Goal: Feedback & Contribution: Leave review/rating

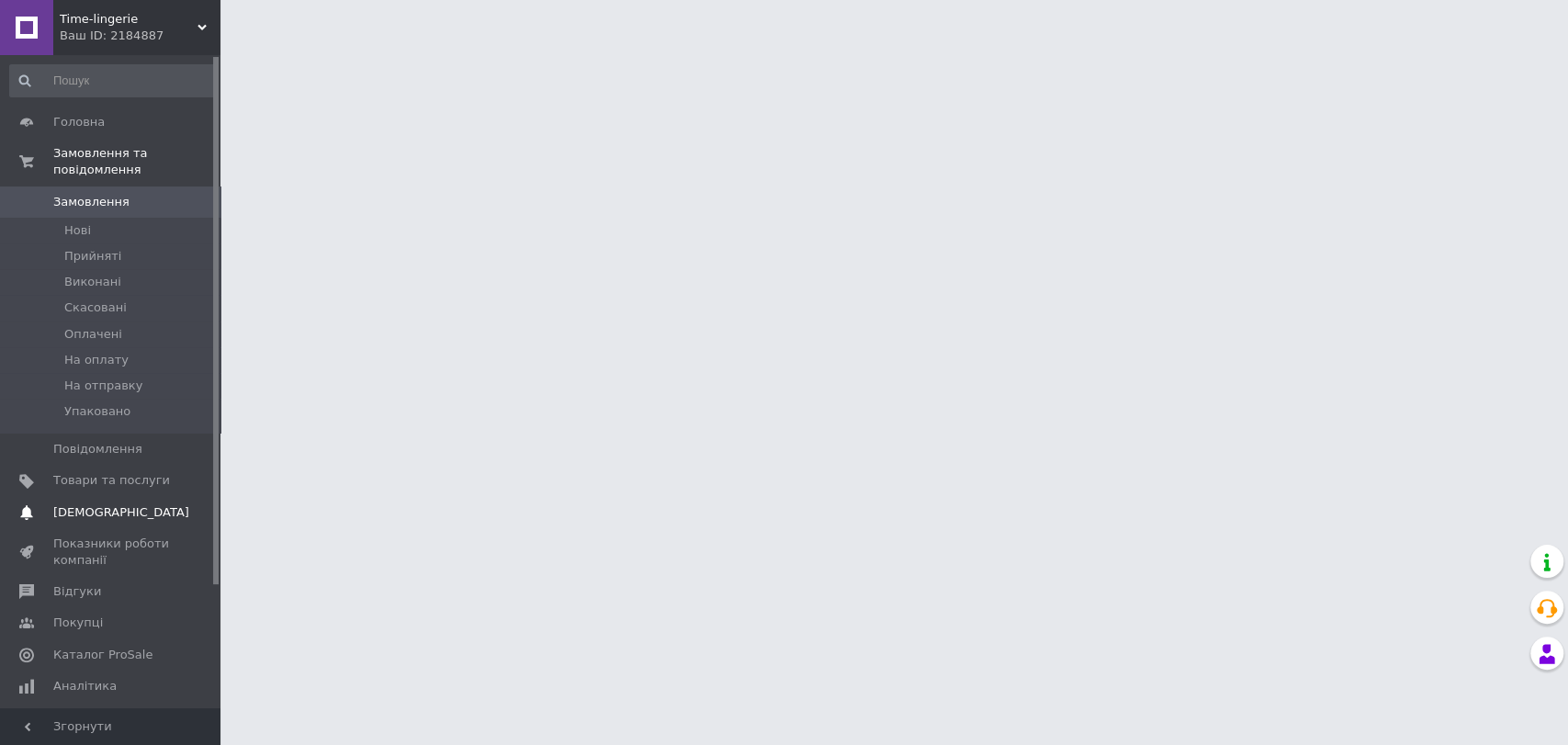
click at [76, 504] on span "[DEMOGRAPHIC_DATA]" at bounding box center [121, 512] width 136 height 17
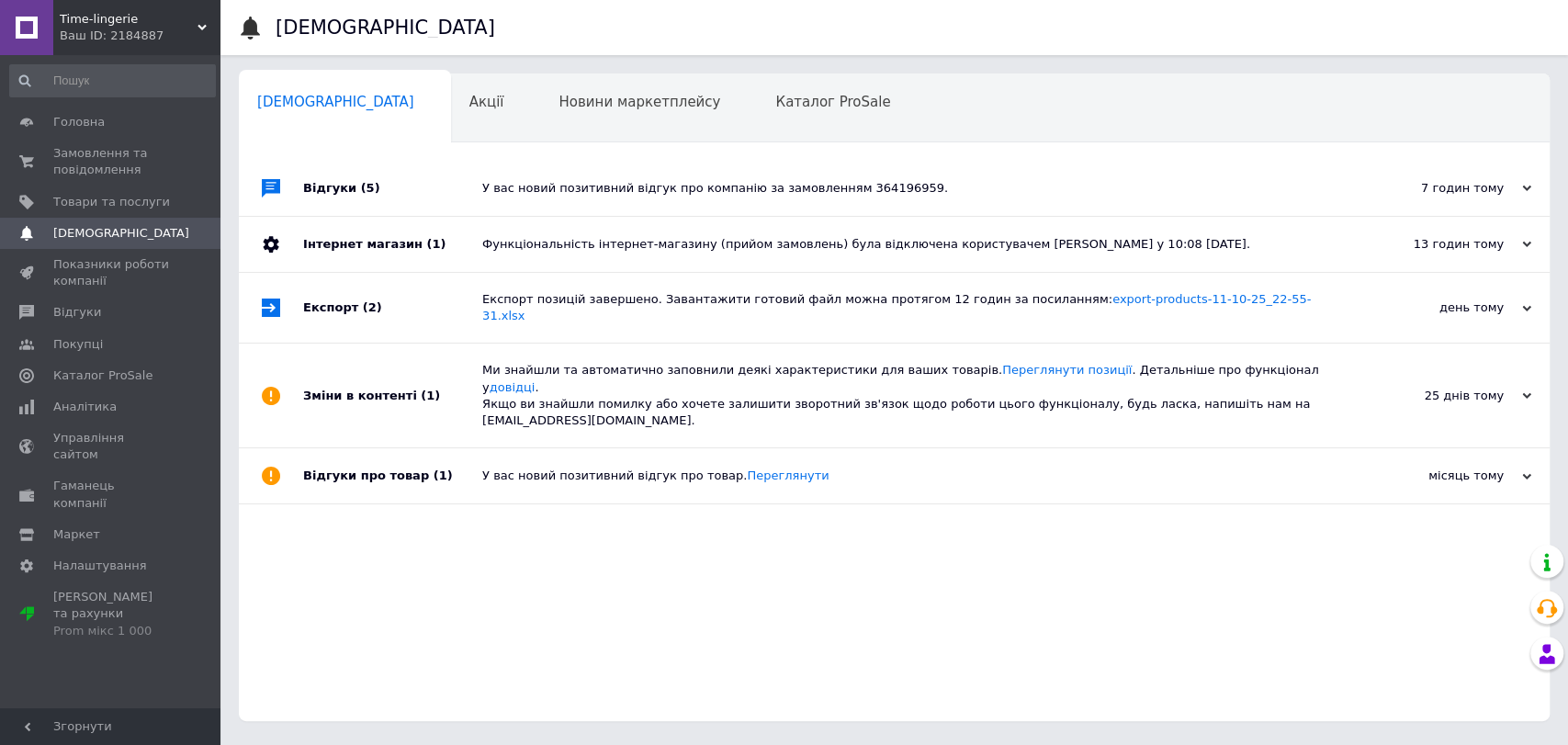
click at [555, 246] on div "Функціональність інтернет-магазину (прийом замовлень) була відключена користува…" at bounding box center [914, 245] width 865 height 17
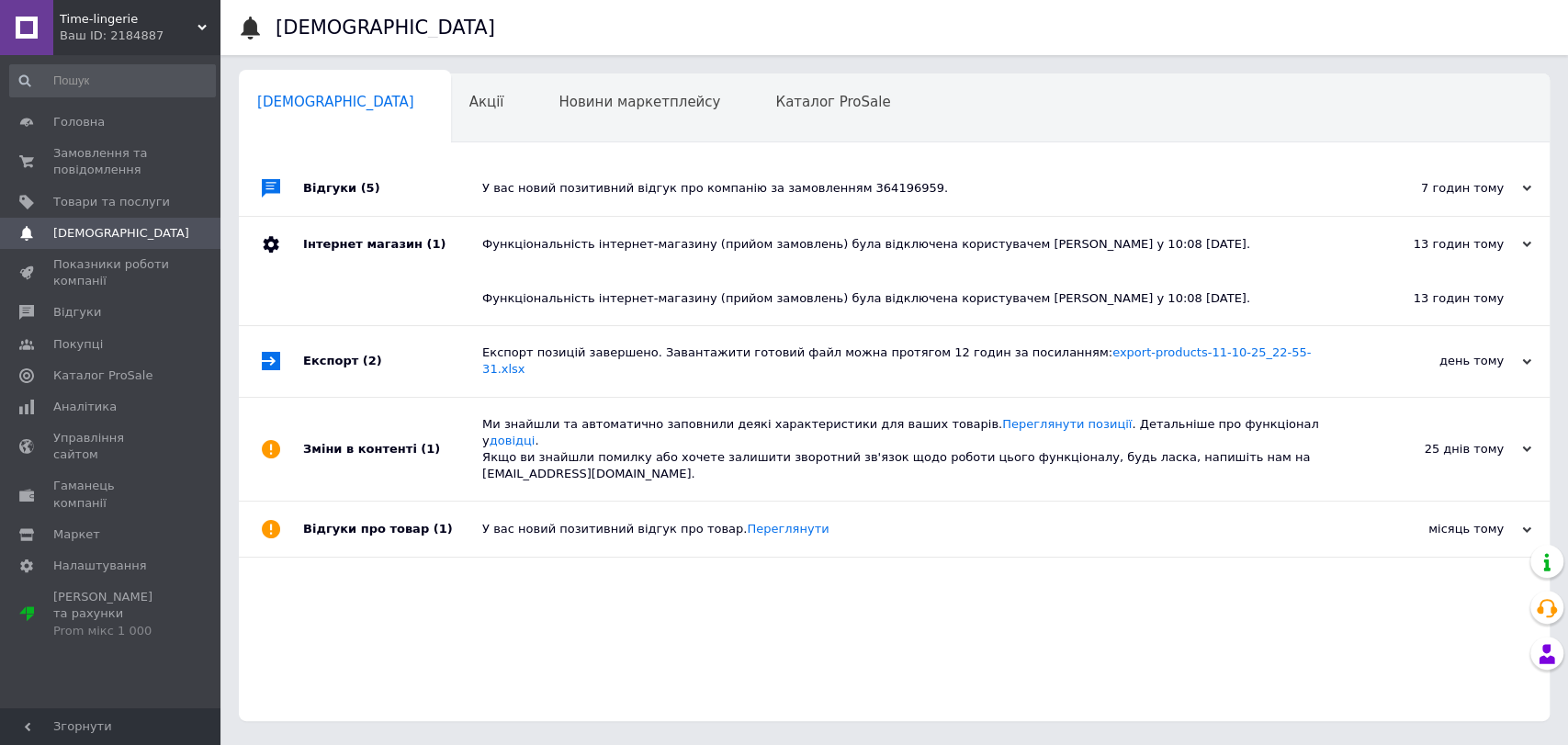
click at [325, 245] on div "Інтернет магазин (1)" at bounding box center [392, 245] width 179 height 55
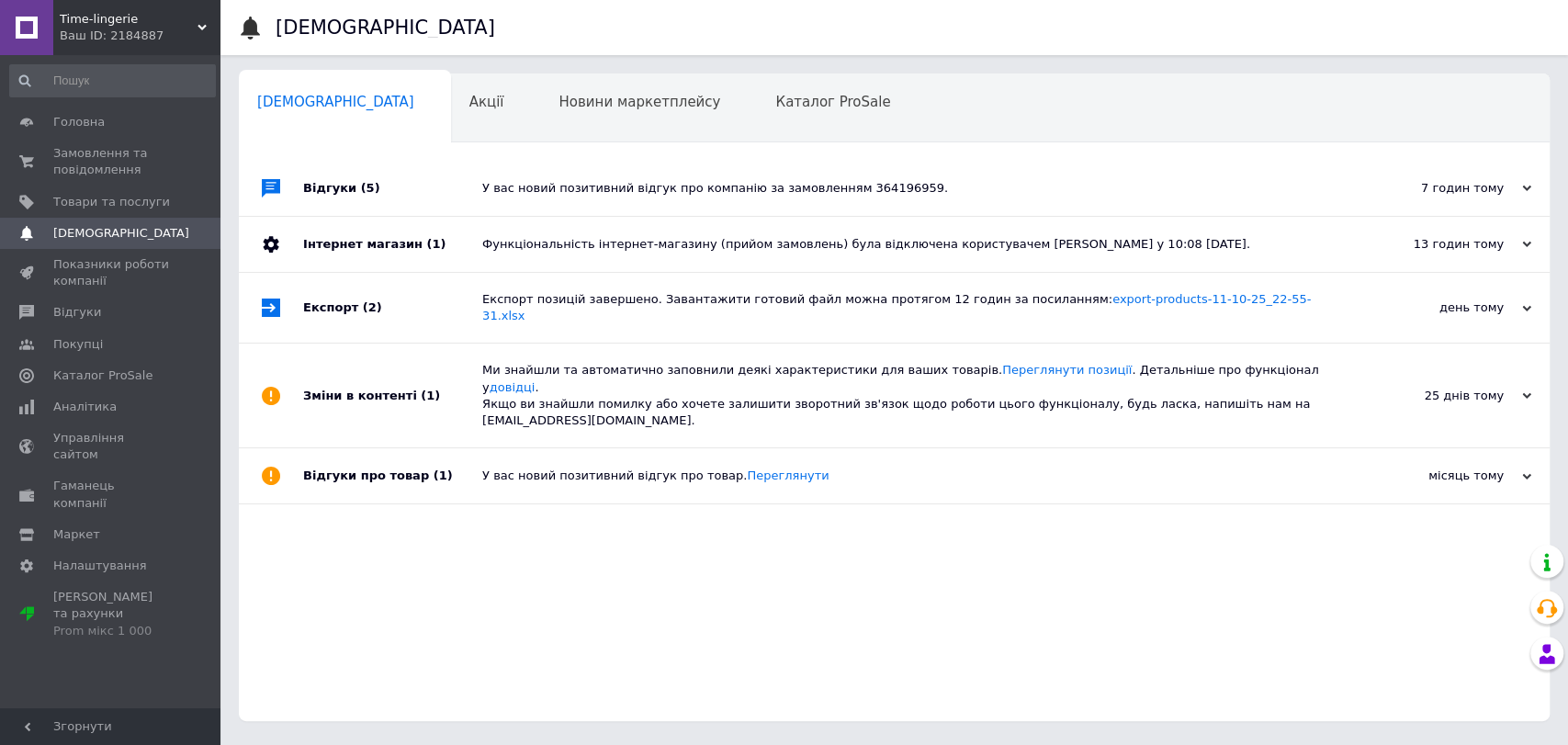
click at [325, 245] on div "Інтернет магазин (1)" at bounding box center [392, 245] width 179 height 55
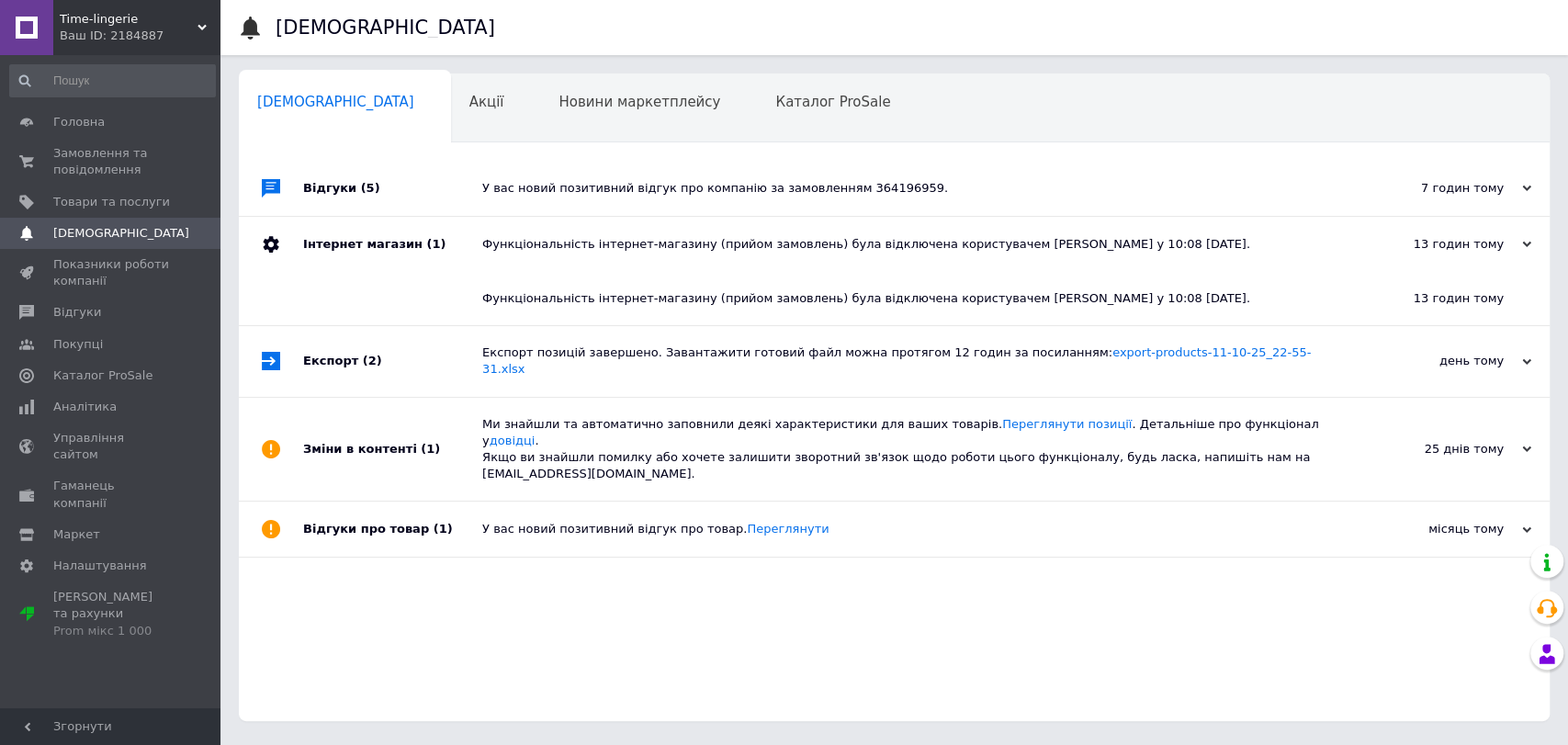
click at [266, 241] on use at bounding box center [271, 245] width 16 height 17
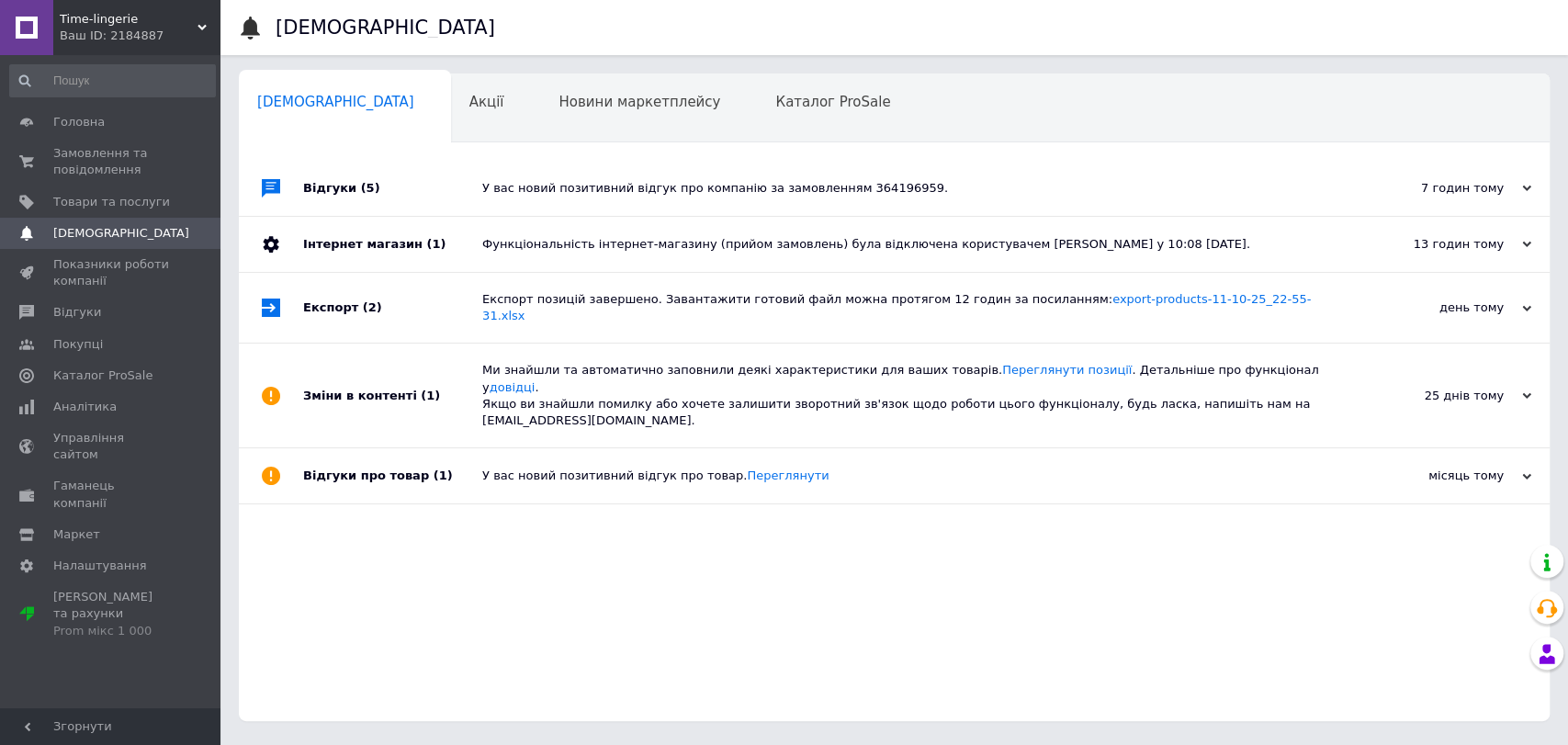
click at [266, 241] on use at bounding box center [271, 245] width 16 height 17
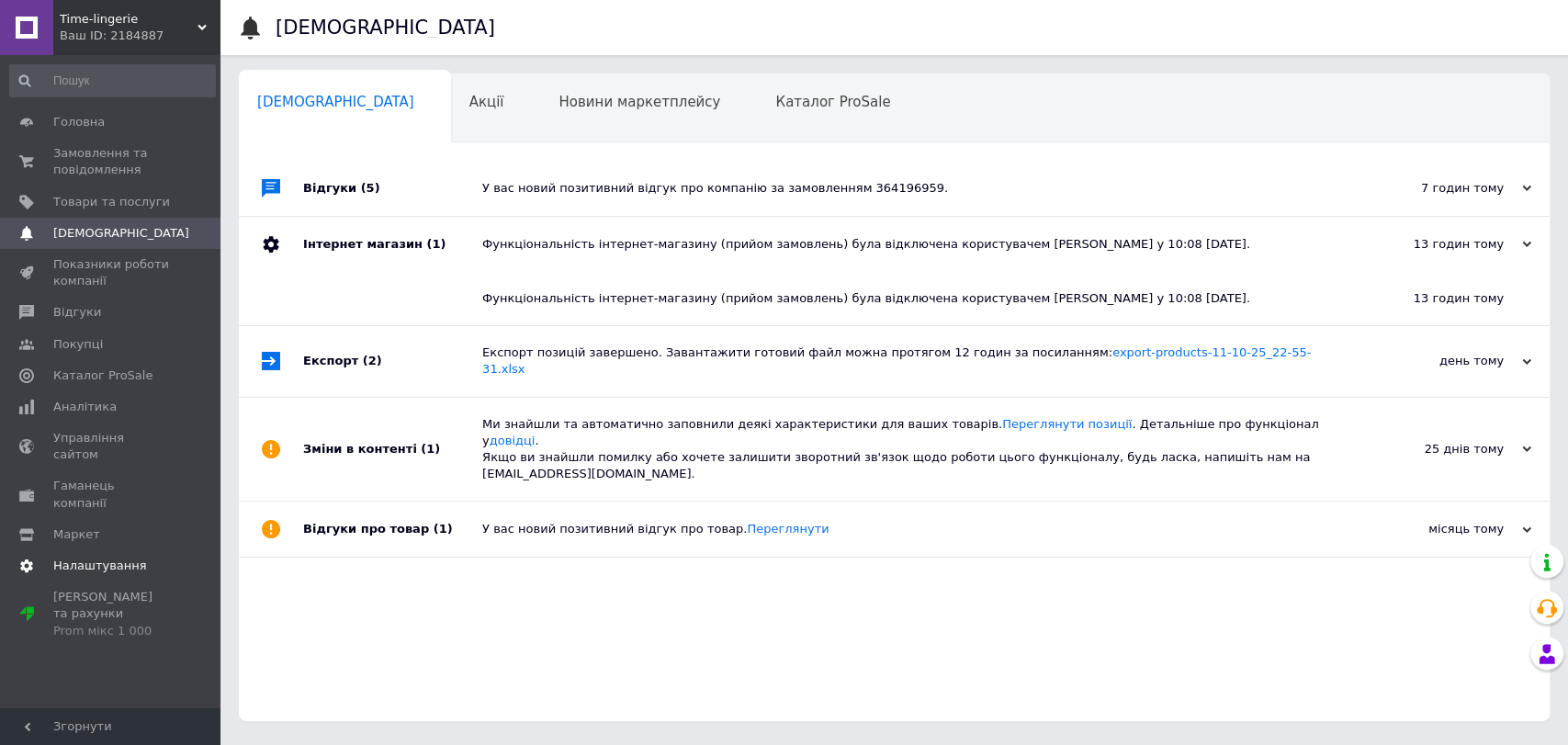
click at [25, 559] on icon at bounding box center [27, 566] width 15 height 15
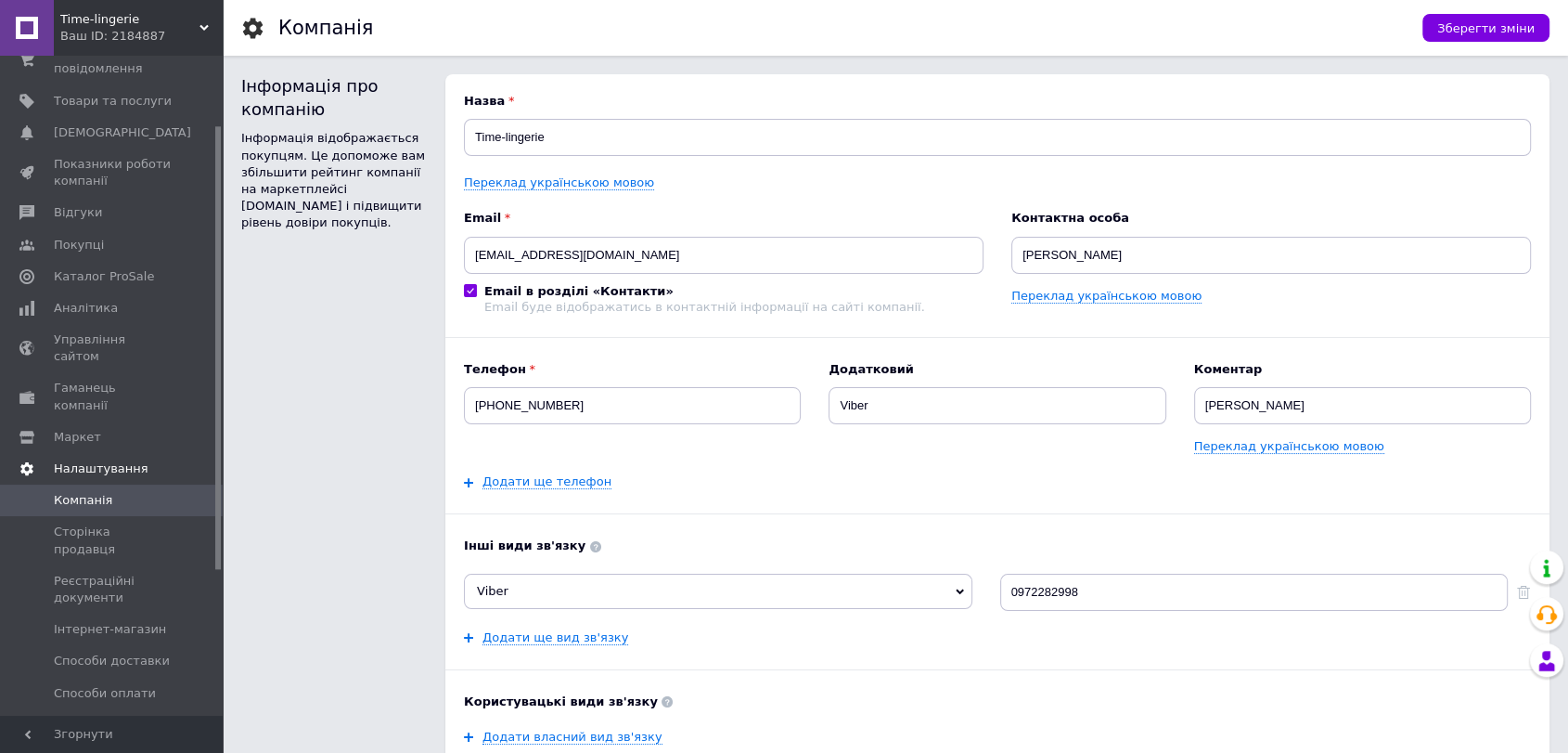
scroll to position [206, 0]
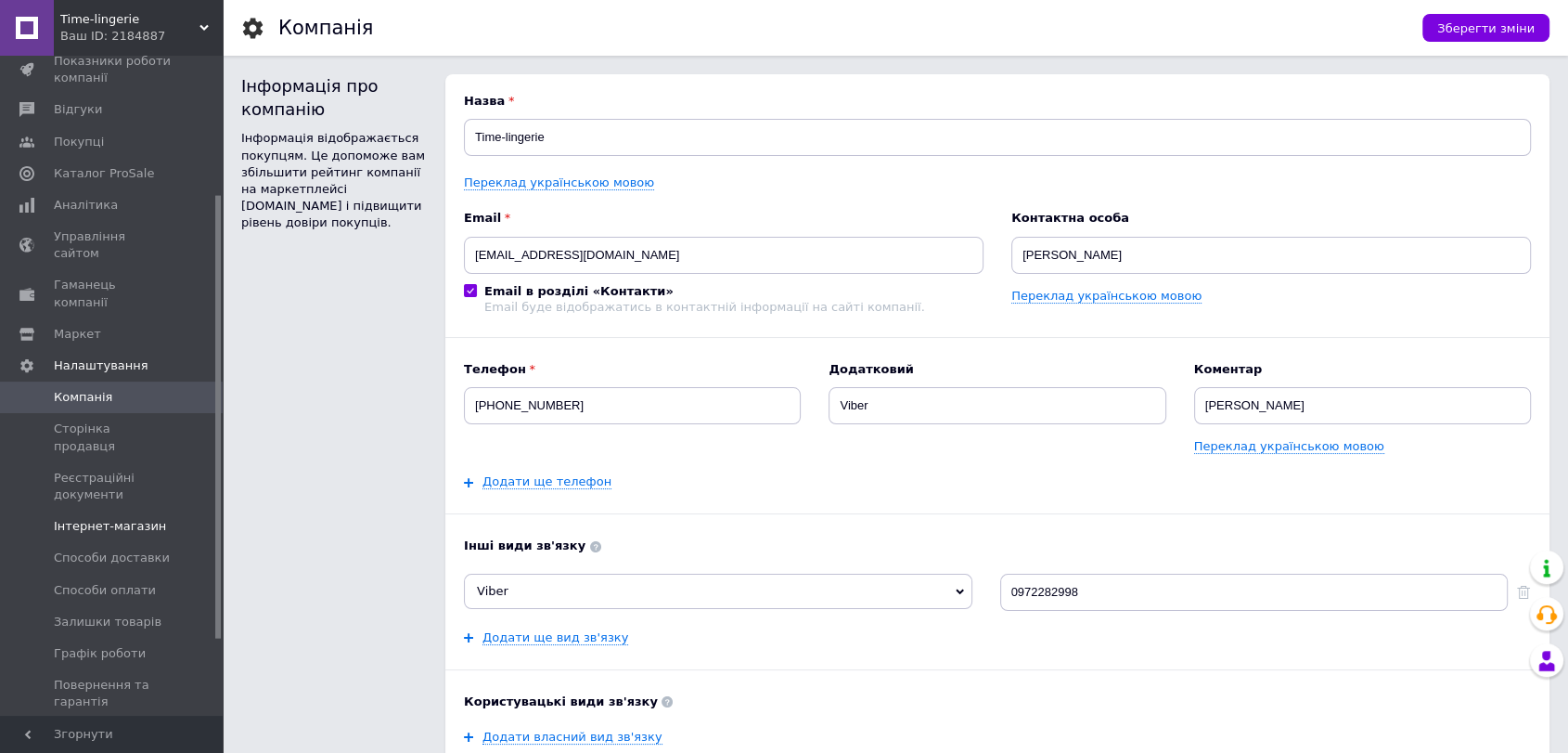
click at [101, 518] on span "Інтернет-магазин" at bounding box center [110, 526] width 112 height 17
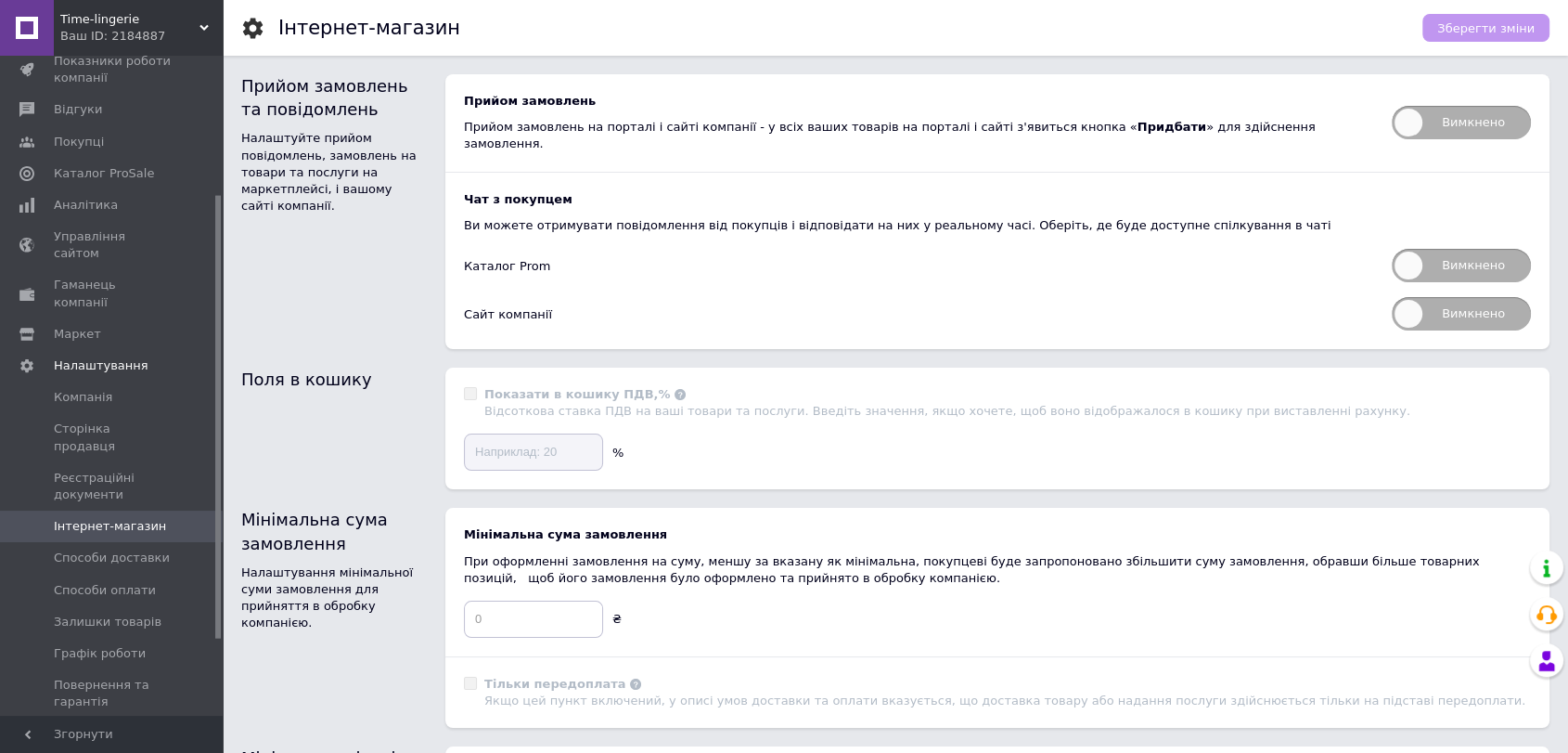
click at [1440, 115] on span "Вимкнено" at bounding box center [1461, 122] width 139 height 34
click at [1392, 105] on input "Вимкнено" at bounding box center [1385, 99] width 12 height 12
checkbox input "true"
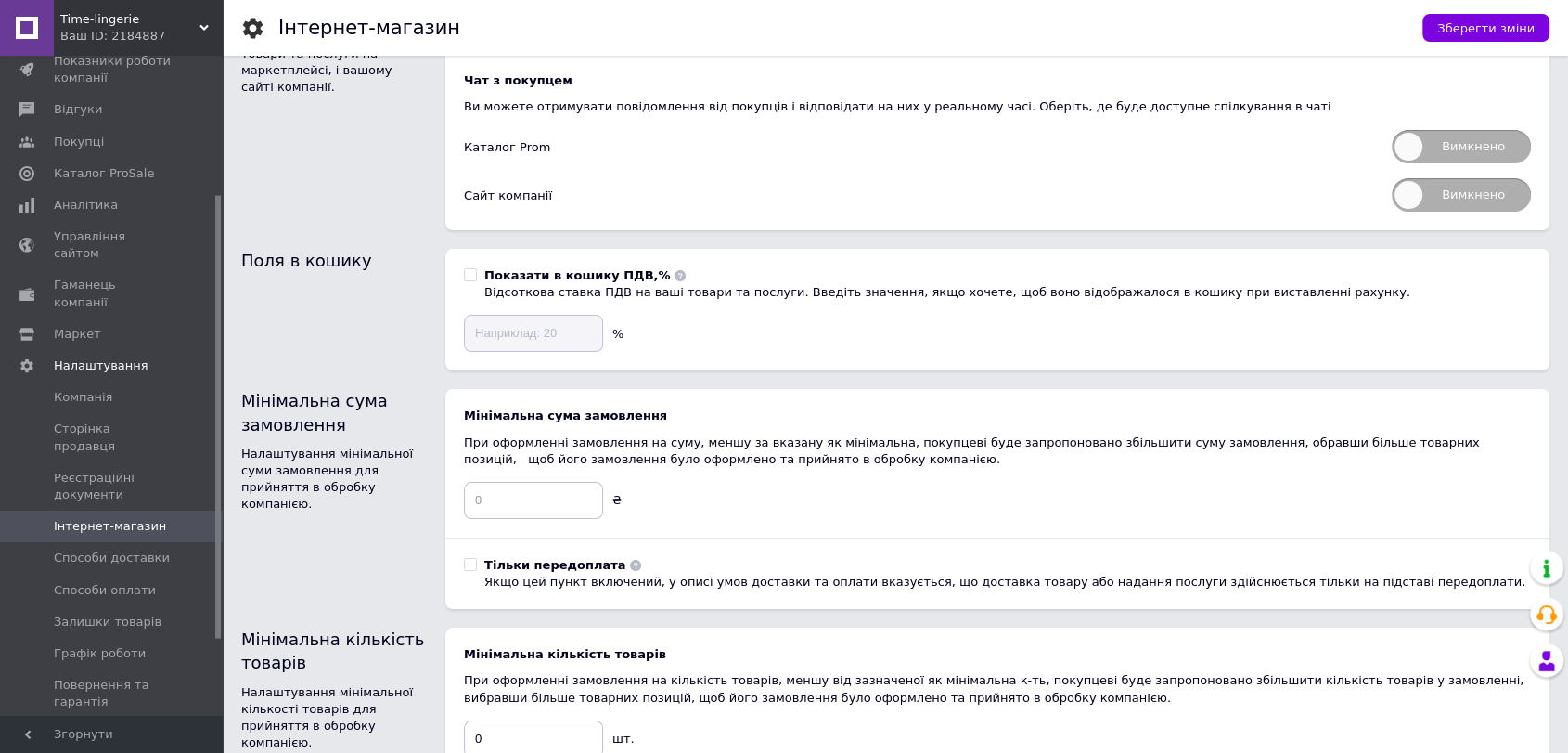
scroll to position [103, 0]
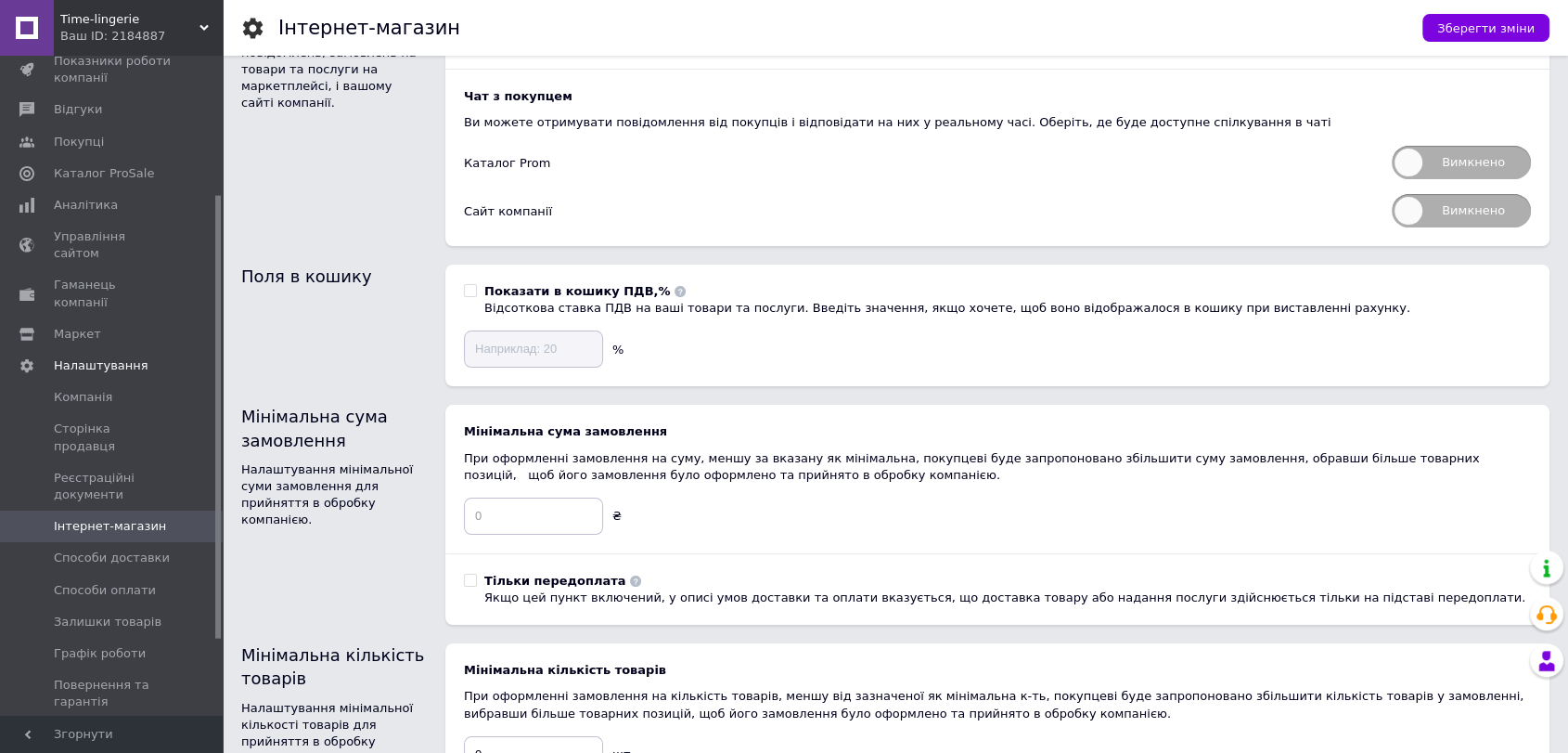
drag, startPoint x: 1410, startPoint y: 147, endPoint x: 1425, endPoint y: 190, distance: 45.5
click at [1410, 149] on span "Вимкнено" at bounding box center [1461, 162] width 139 height 34
click at [1392, 146] on input "Вимкнено" at bounding box center [1385, 139] width 12 height 12
checkbox input "true"
click at [1425, 194] on span "Вимкнено" at bounding box center [1461, 211] width 139 height 34
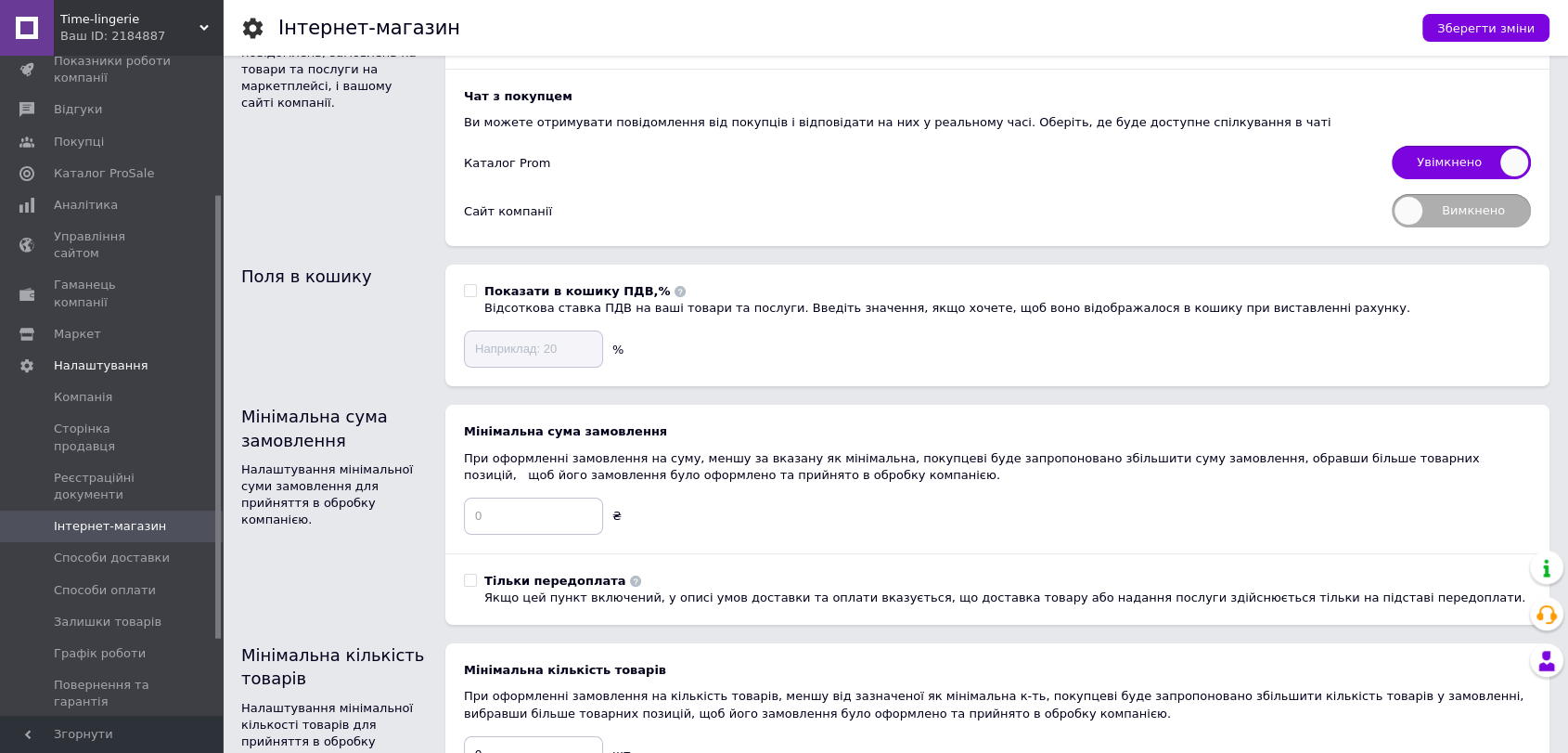
click at [1392, 192] on input "Вимкнено" at bounding box center [1385, 188] width 12 height 12
checkbox input "true"
click at [86, 550] on span "Способи доставки" at bounding box center [112, 558] width 116 height 17
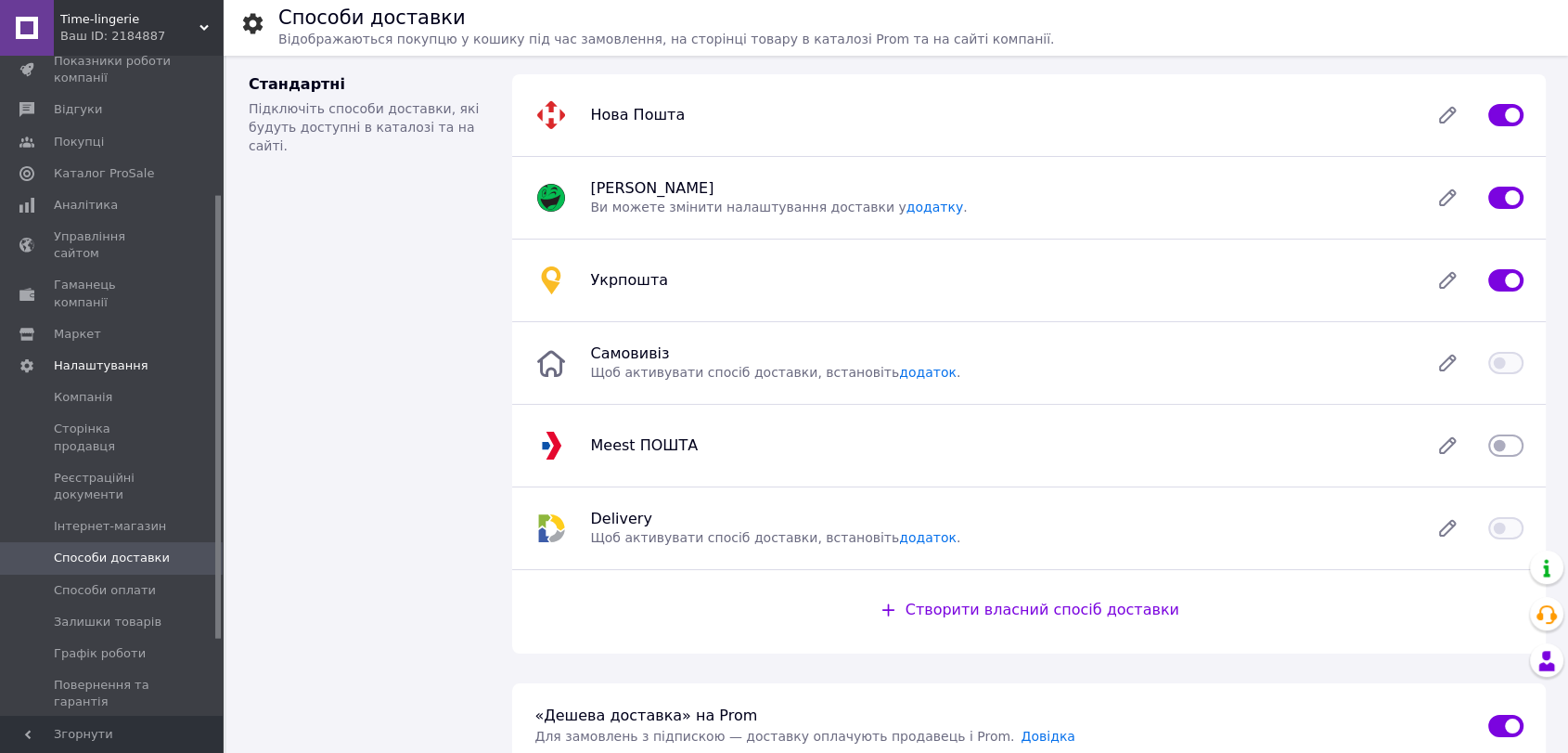
click at [1505, 449] on input "checkbox" at bounding box center [1506, 446] width 35 height 19
checkbox input "true"
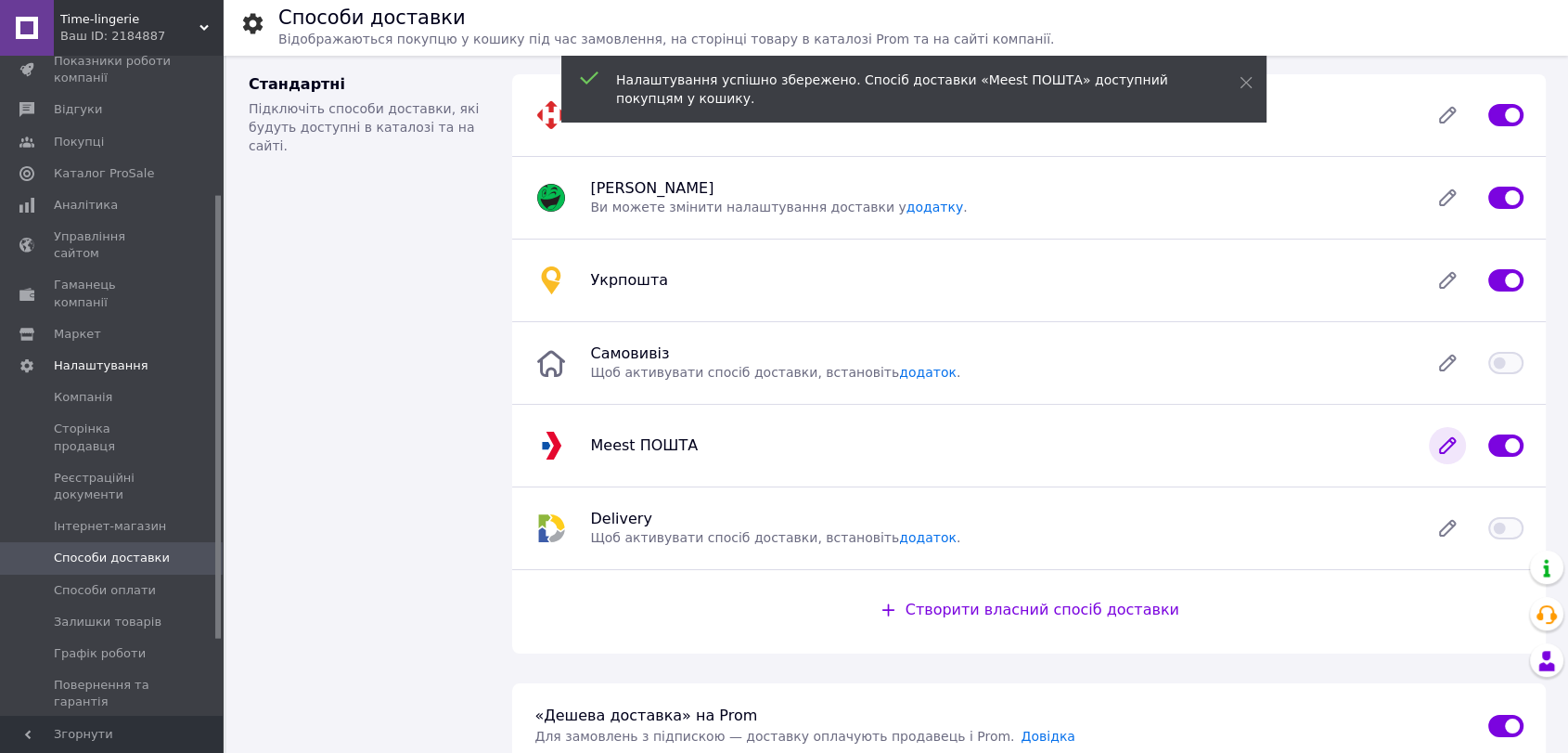
click at [1453, 450] on icon at bounding box center [1448, 446] width 37 height 37
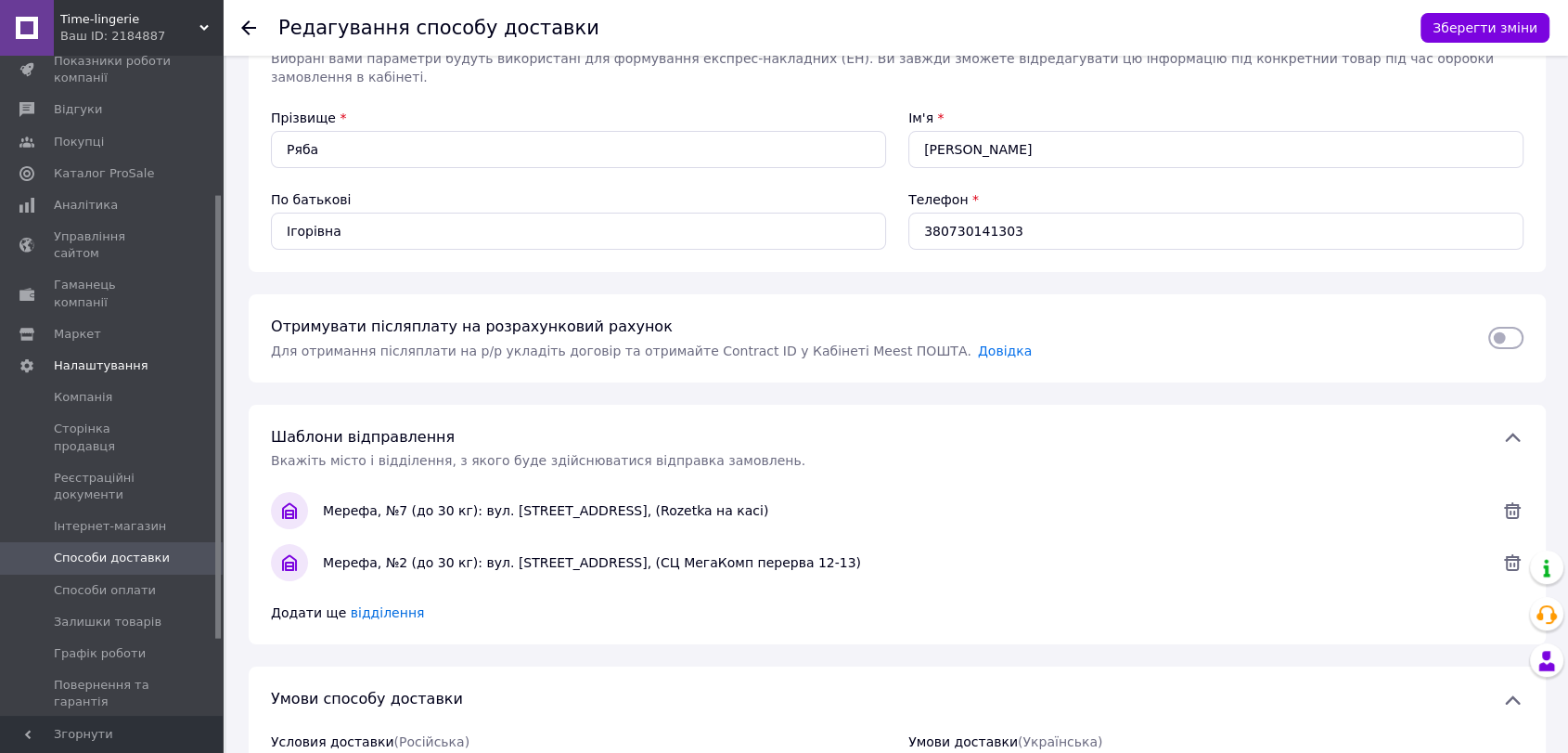
scroll to position [206, 0]
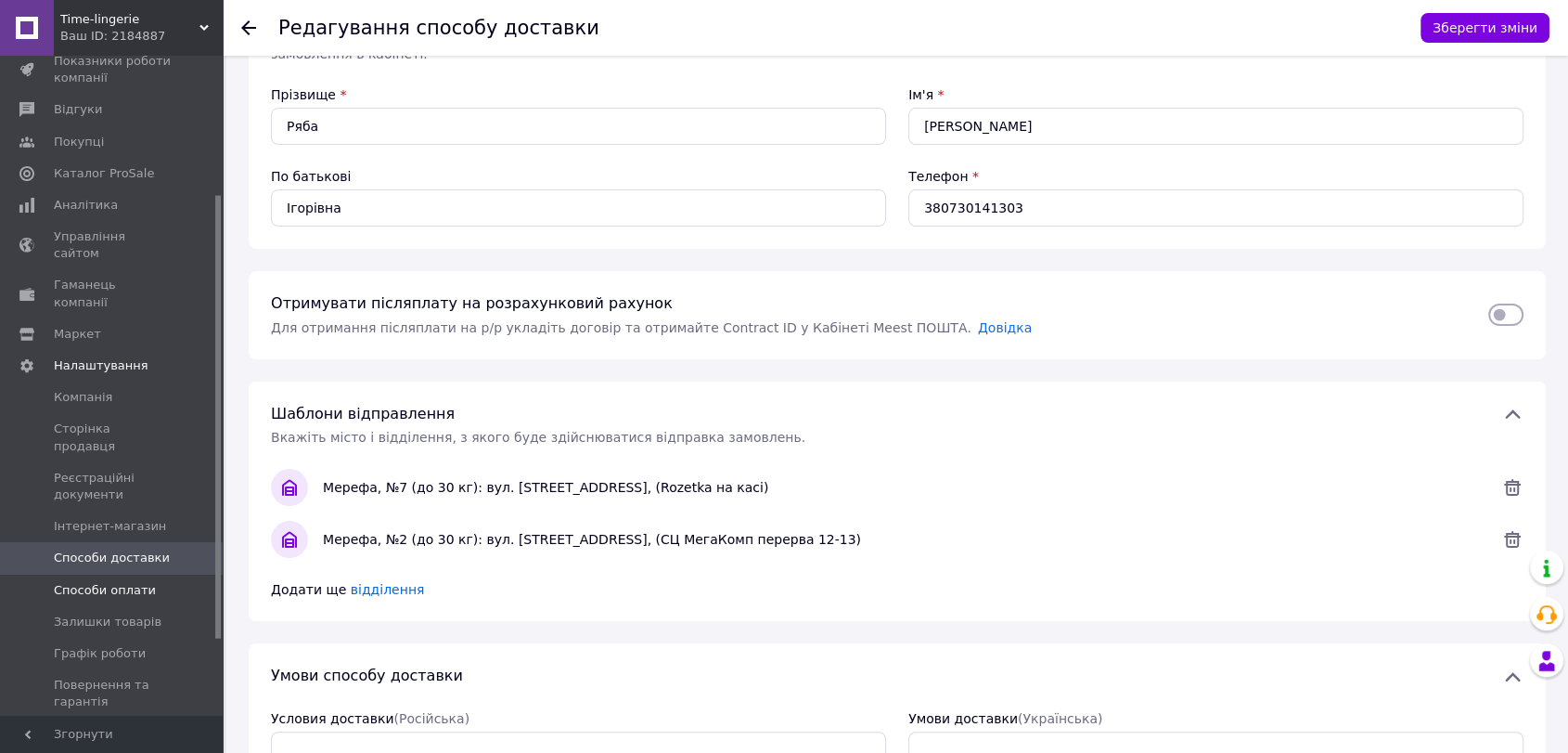
click at [110, 582] on span "Способи оплати" at bounding box center [104, 591] width 102 height 17
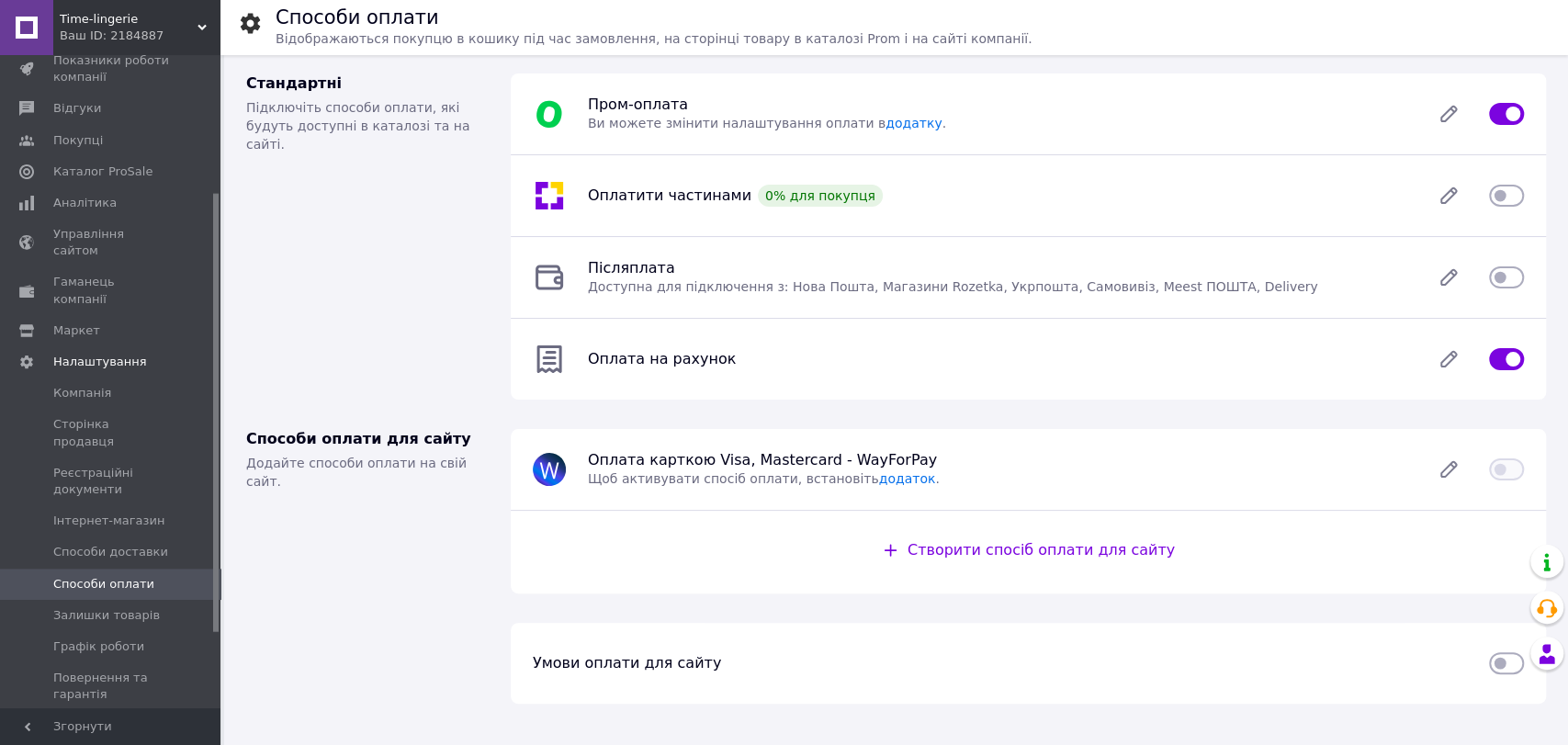
click at [1507, 277] on input "checkbox" at bounding box center [1507, 278] width 35 height 18
checkbox input "true"
click at [81, 638] on span "Графік роботи" at bounding box center [99, 646] width 90 height 17
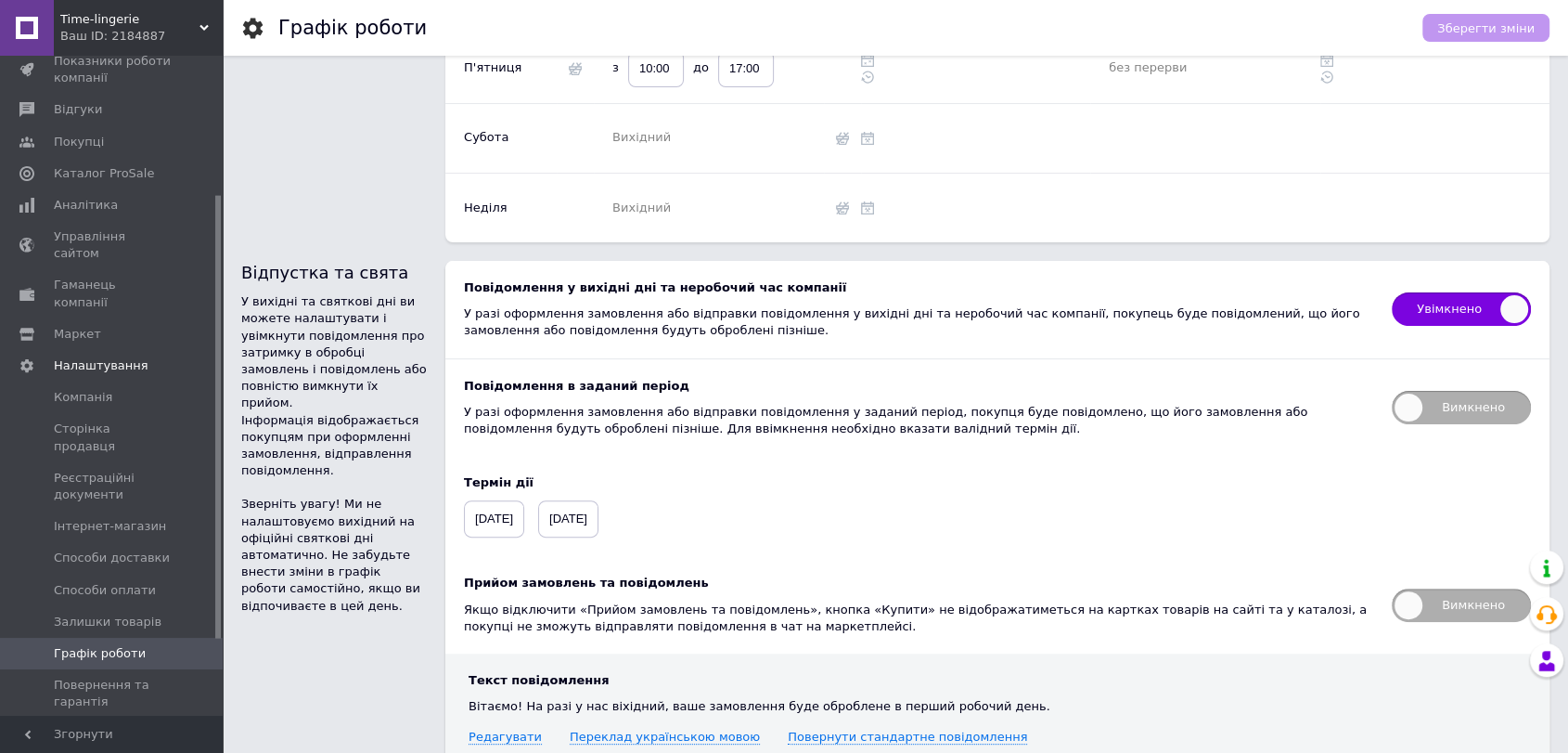
scroll to position [513, 0]
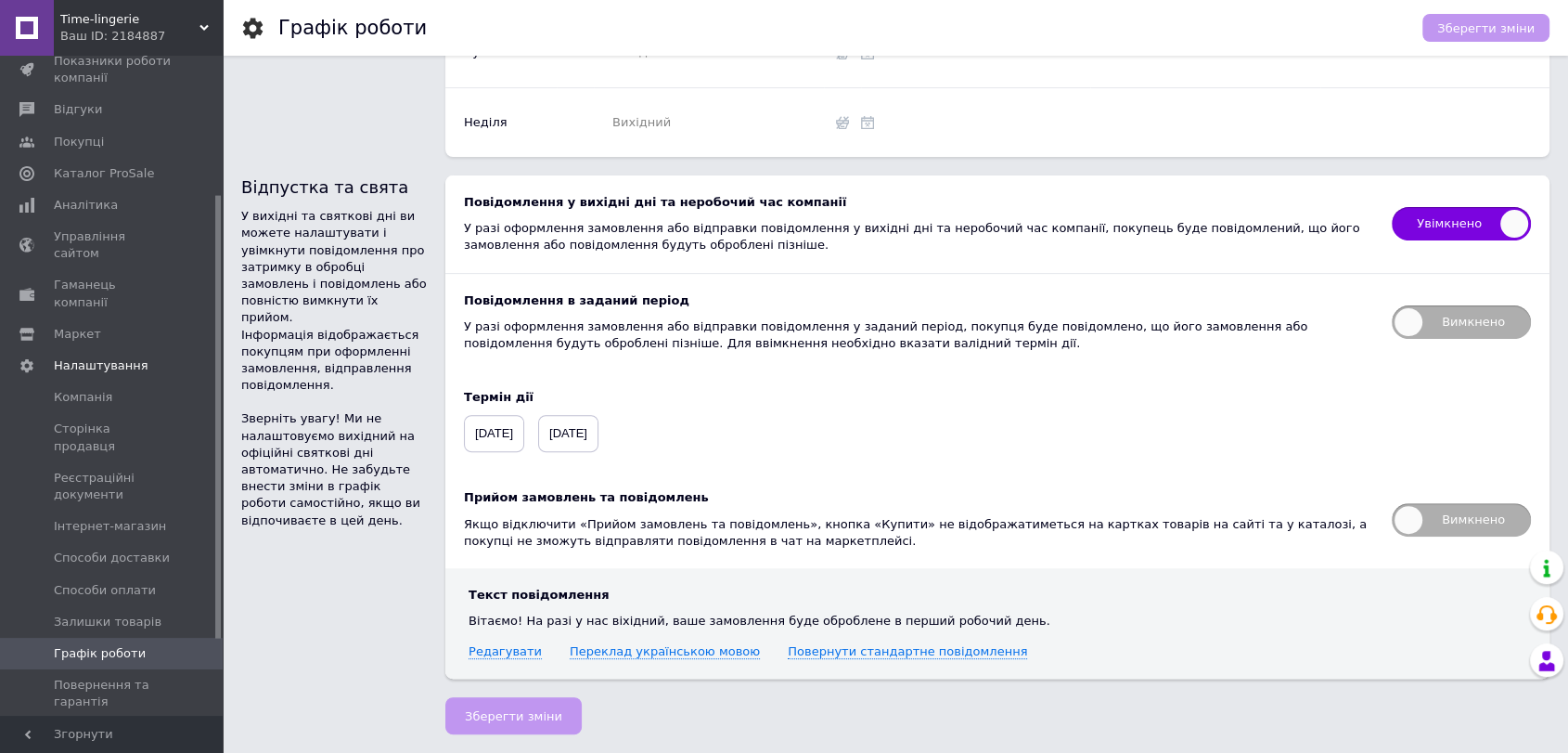
click at [1087, 589] on div "Текст повідомлення" at bounding box center [997, 595] width 1058 height 17
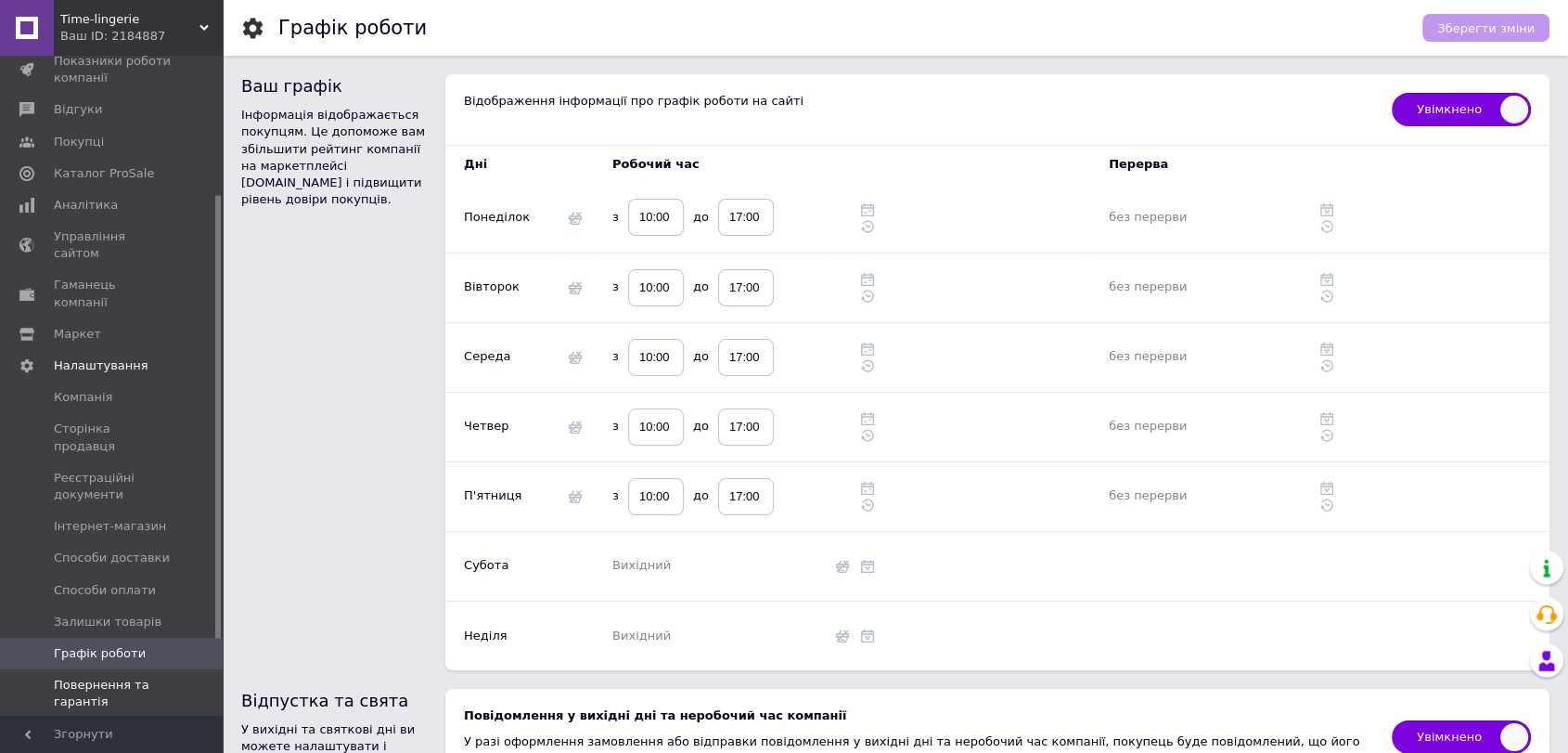
click at [80, 676] on span "Повернення та гарантія" at bounding box center [113, 693] width 118 height 34
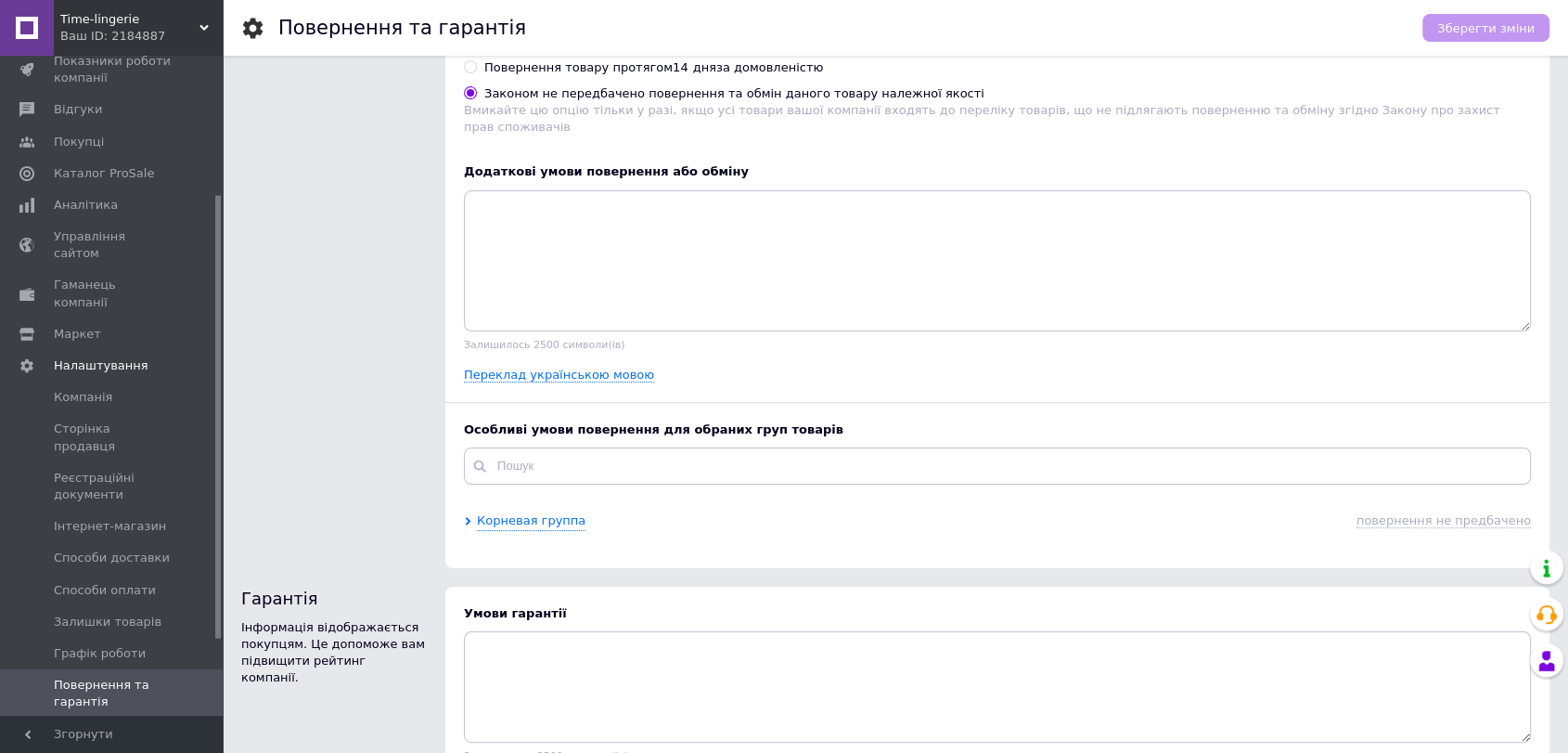
scroll to position [206, 0]
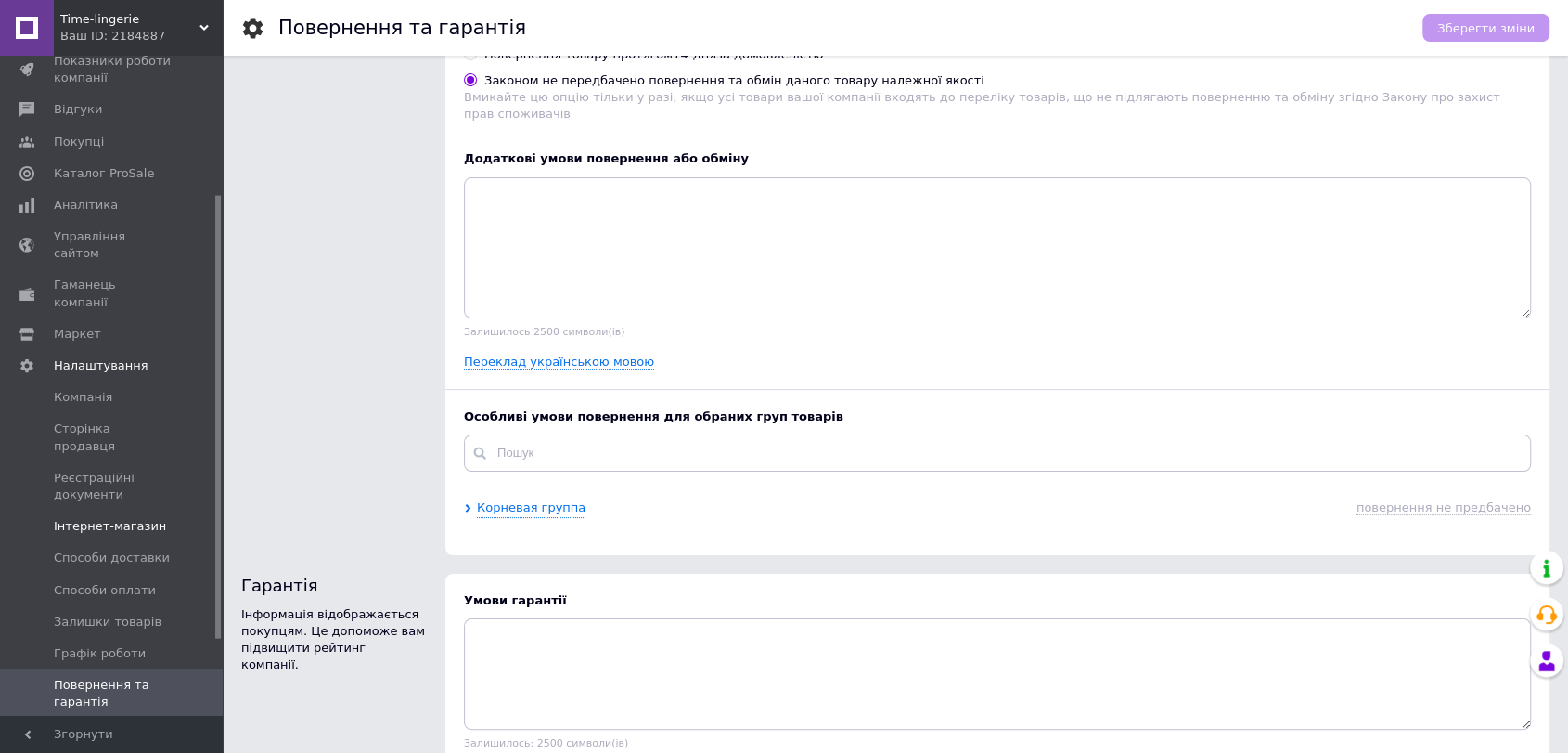
drag, startPoint x: 92, startPoint y: 477, endPoint x: 122, endPoint y: 478, distance: 30.0
click at [91, 518] on span "Інтернет-магазин" at bounding box center [110, 526] width 112 height 17
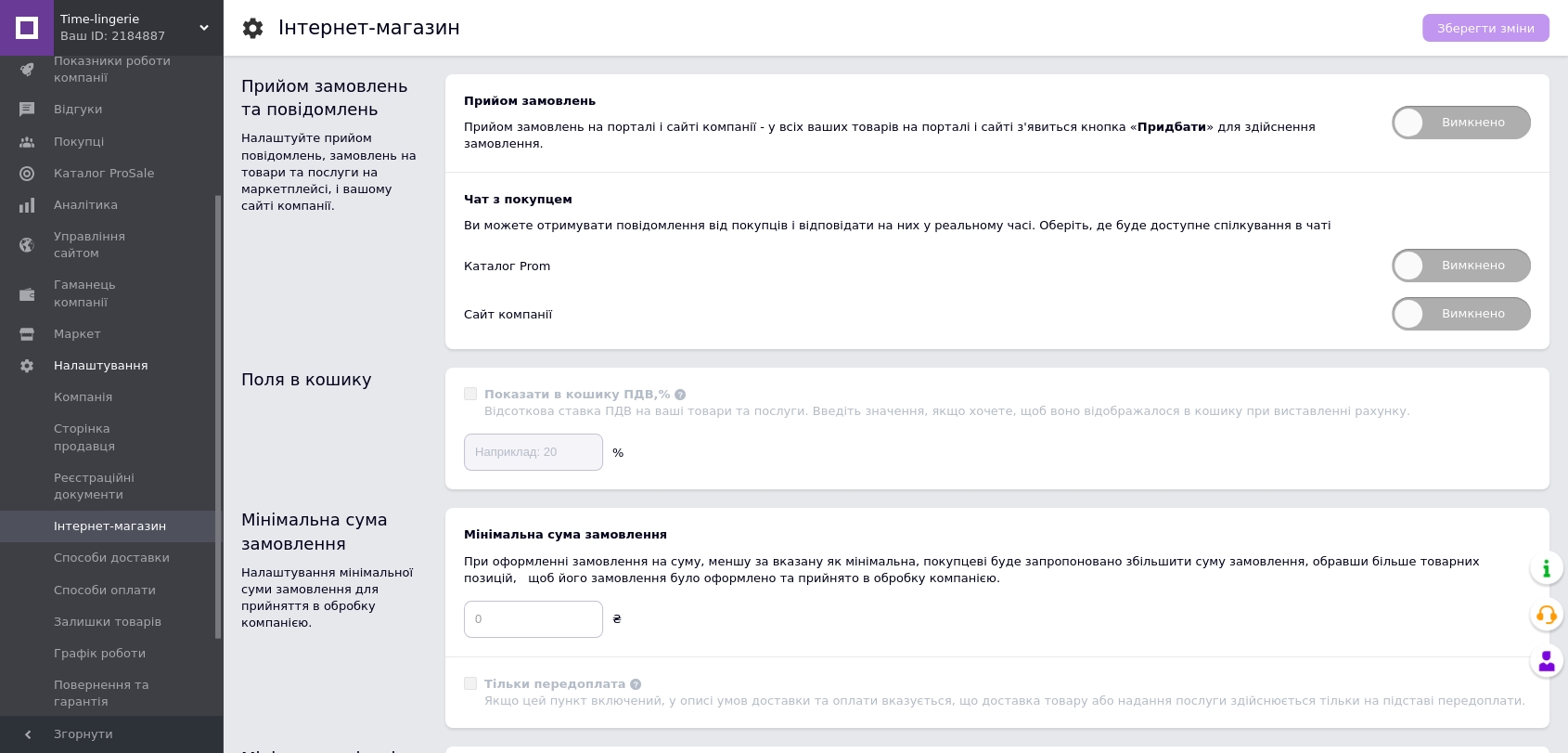
click at [1464, 118] on span "Вимкнено" at bounding box center [1461, 122] width 139 height 34
click at [1392, 105] on input "Вимкнено" at bounding box center [1385, 99] width 12 height 12
checkbox input "true"
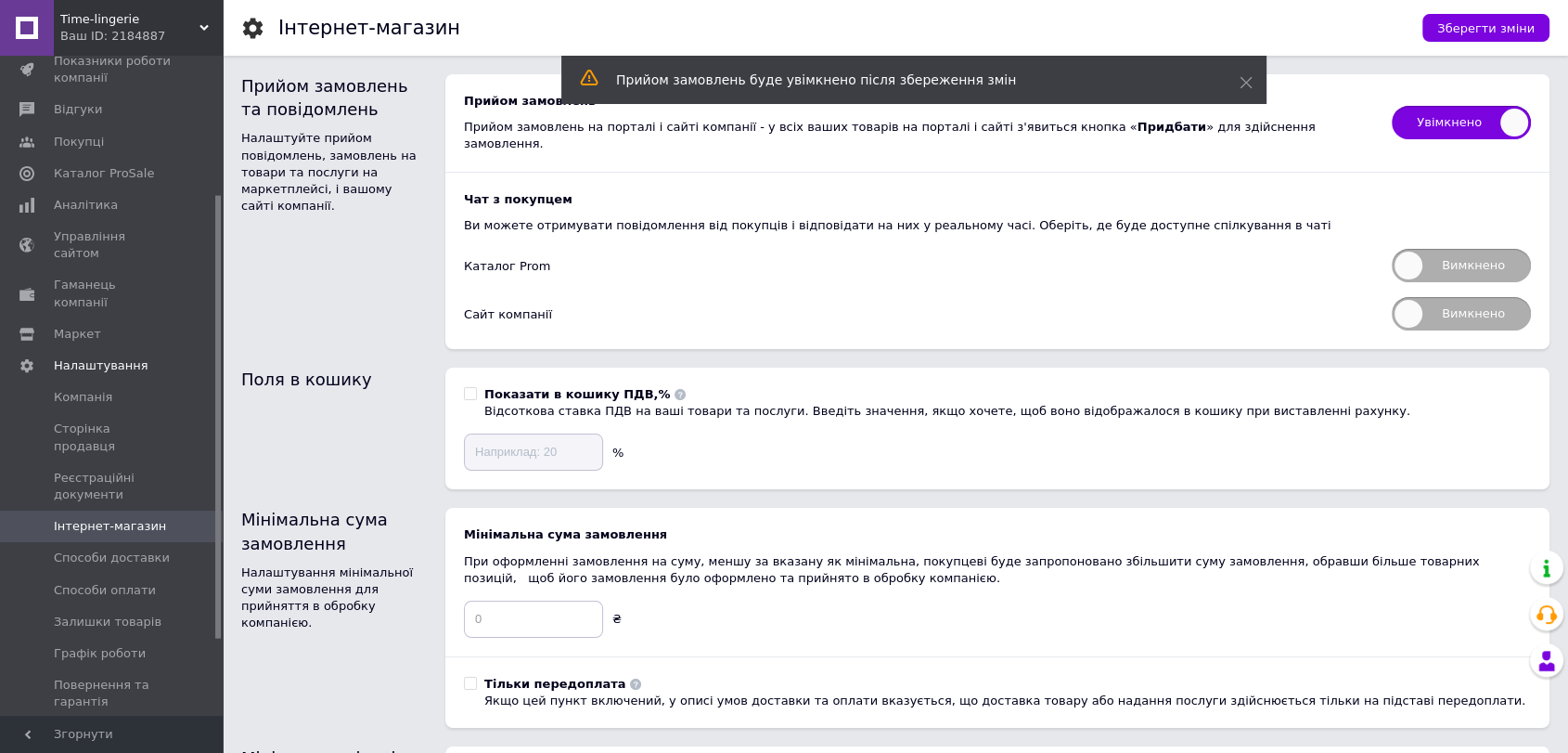
click at [1473, 249] on span "Вимкнено" at bounding box center [1461, 266] width 139 height 34
click at [1392, 240] on input "Вимкнено" at bounding box center [1385, 243] width 12 height 12
checkbox input "true"
click at [1449, 305] on span "Вимкнено" at bounding box center [1461, 314] width 139 height 34
click at [1392, 297] on input "Вимкнено" at bounding box center [1385, 290] width 12 height 12
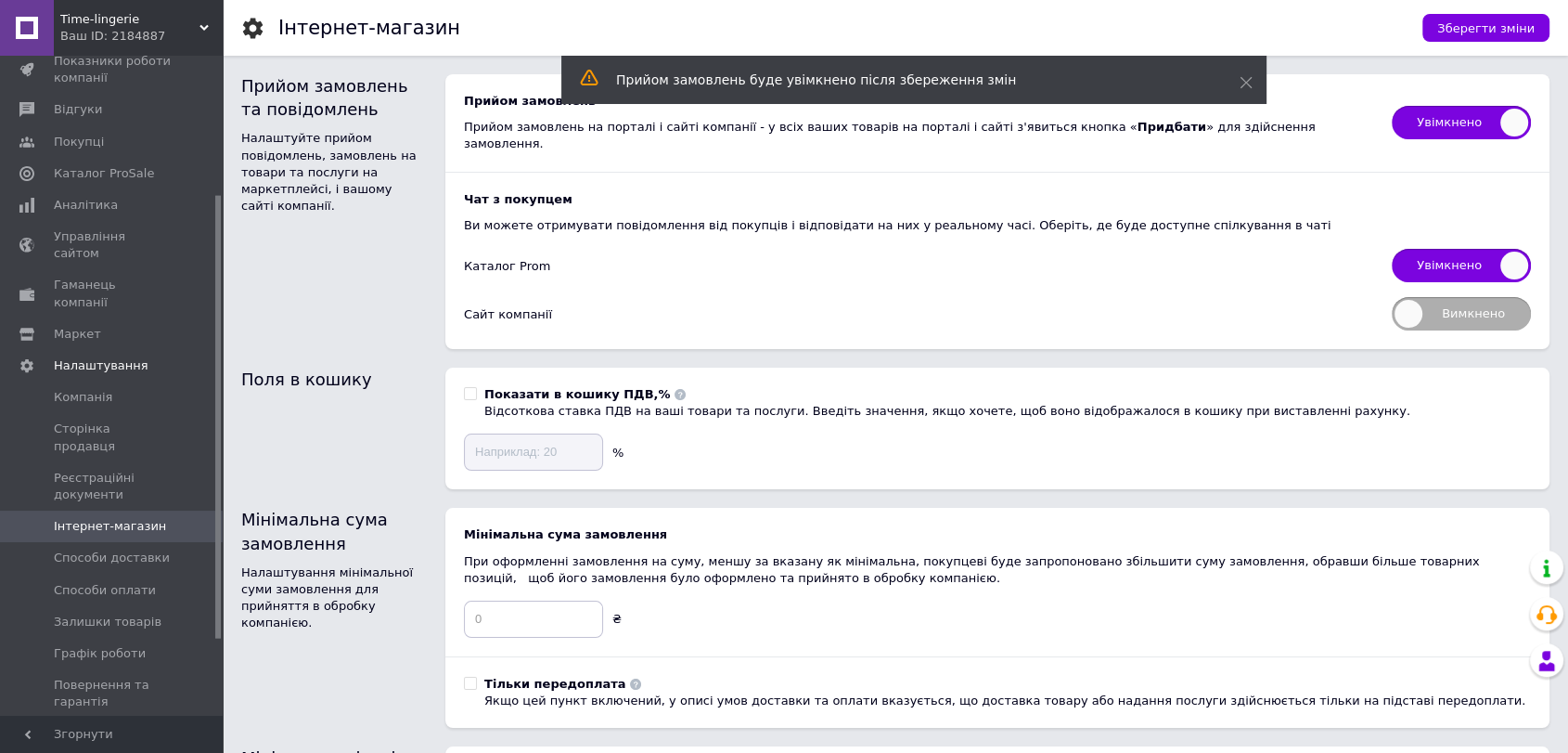
checkbox input "true"
drag, startPoint x: 1483, startPoint y: 28, endPoint x: 1454, endPoint y: 239, distance: 213.0
click at [1483, 30] on span "Зберегти зміни" at bounding box center [1486, 28] width 97 height 14
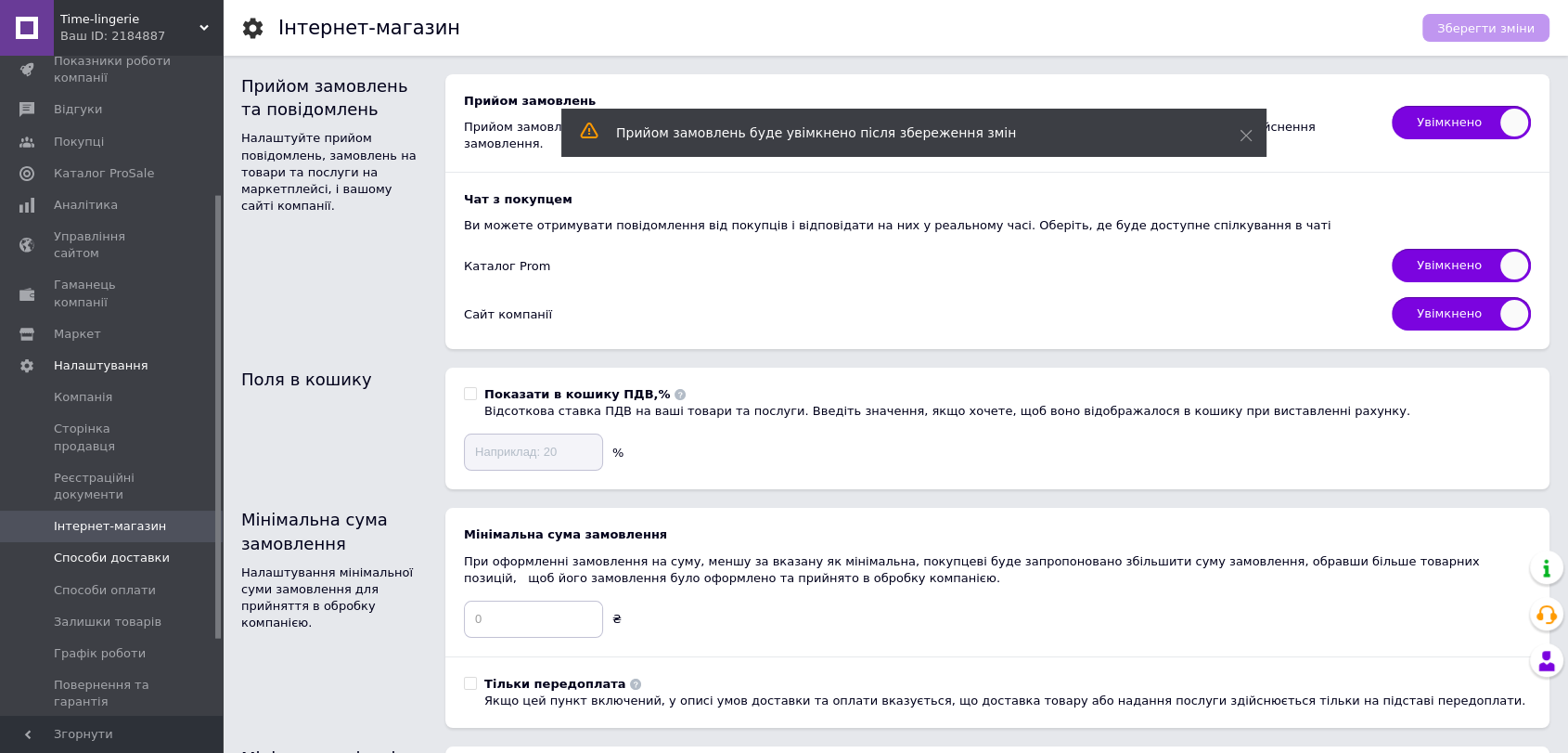
click at [108, 550] on span "Способи доставки" at bounding box center [112, 558] width 116 height 17
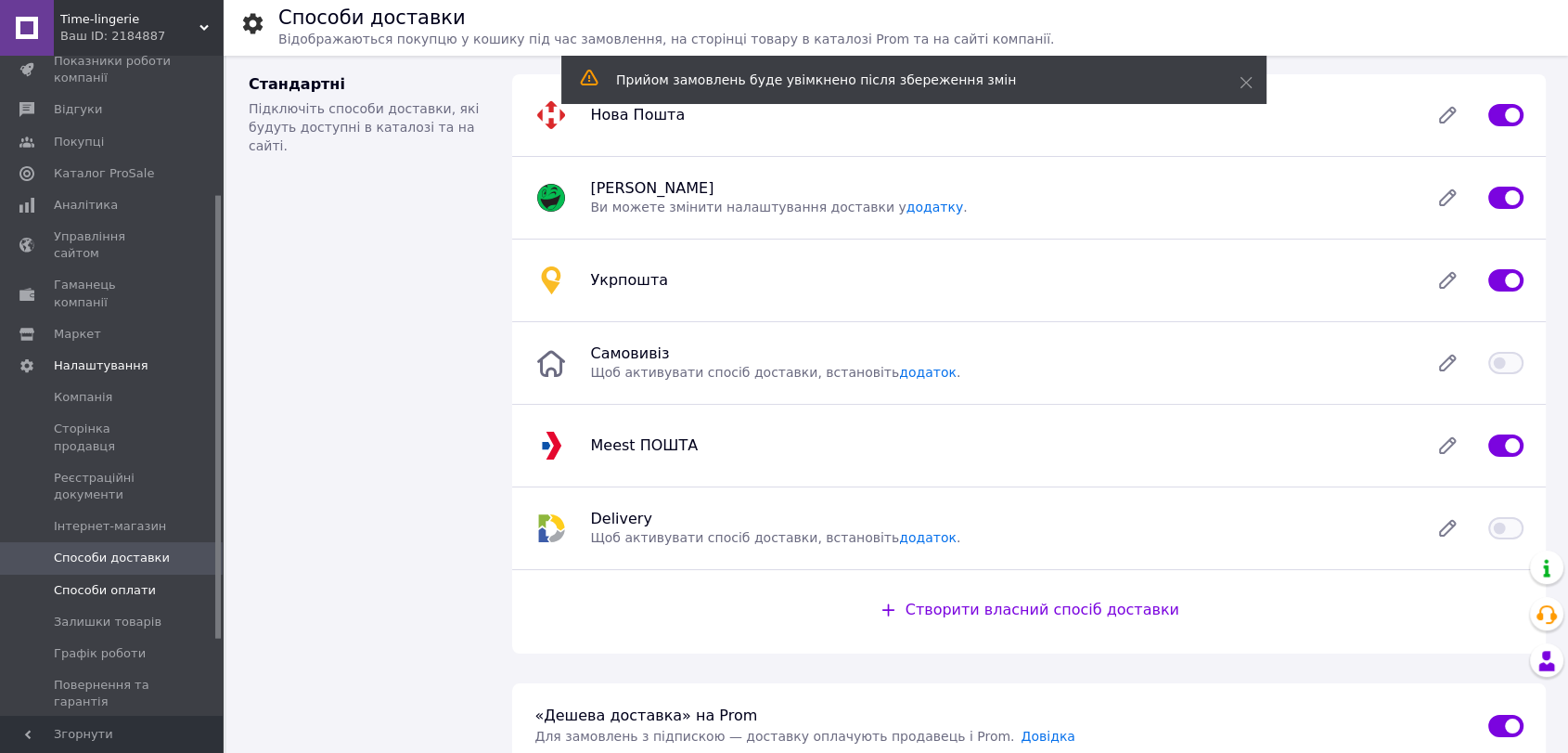
click at [67, 575] on link "Способи оплати" at bounding box center [114, 591] width 228 height 32
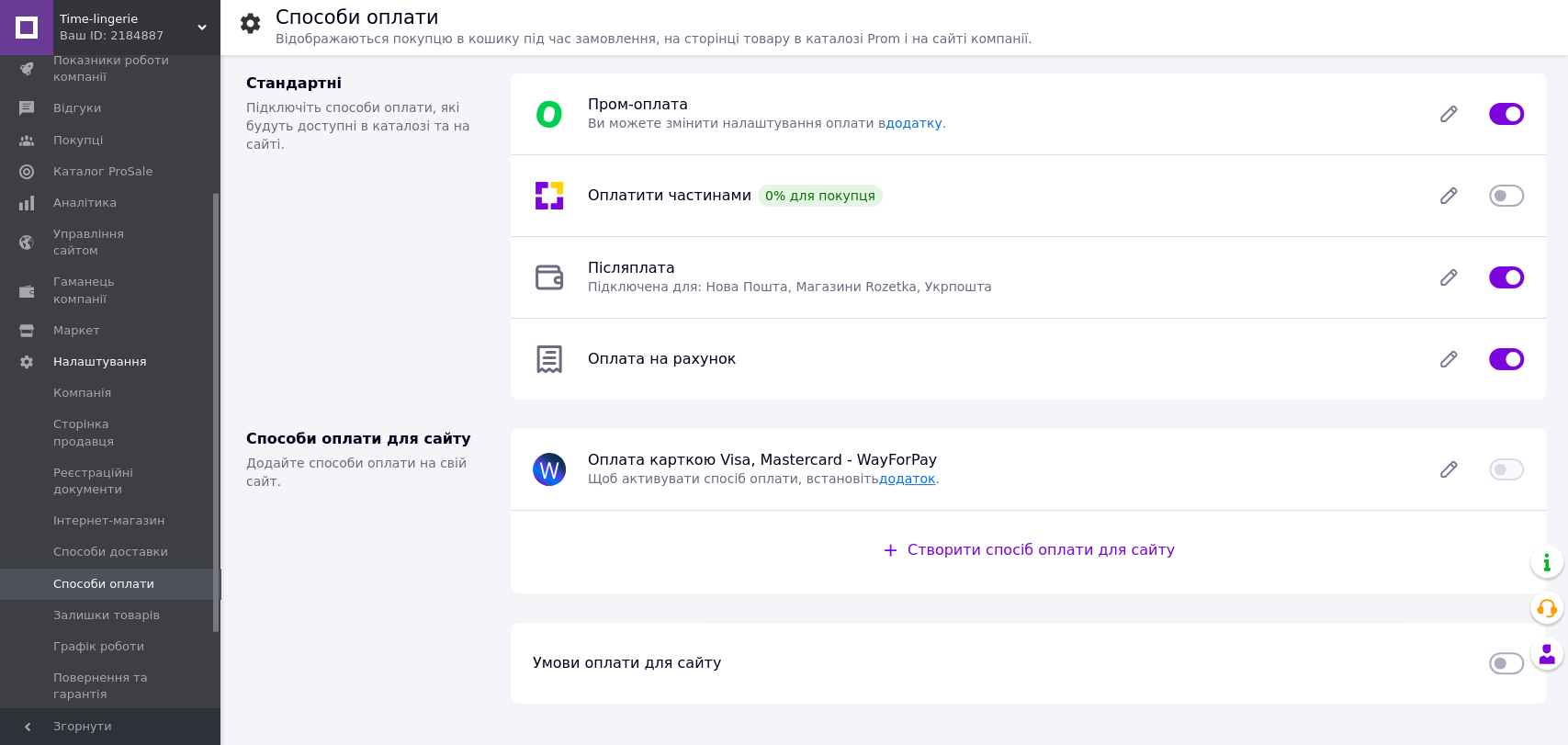
click at [879, 485] on link "додаток" at bounding box center [908, 478] width 57 height 15
drag, startPoint x: 802, startPoint y: 678, endPoint x: 792, endPoint y: 677, distance: 10.0
click at [801, 678] on div "Умови оплати для сайту" at bounding box center [1028, 663] width 1013 height 37
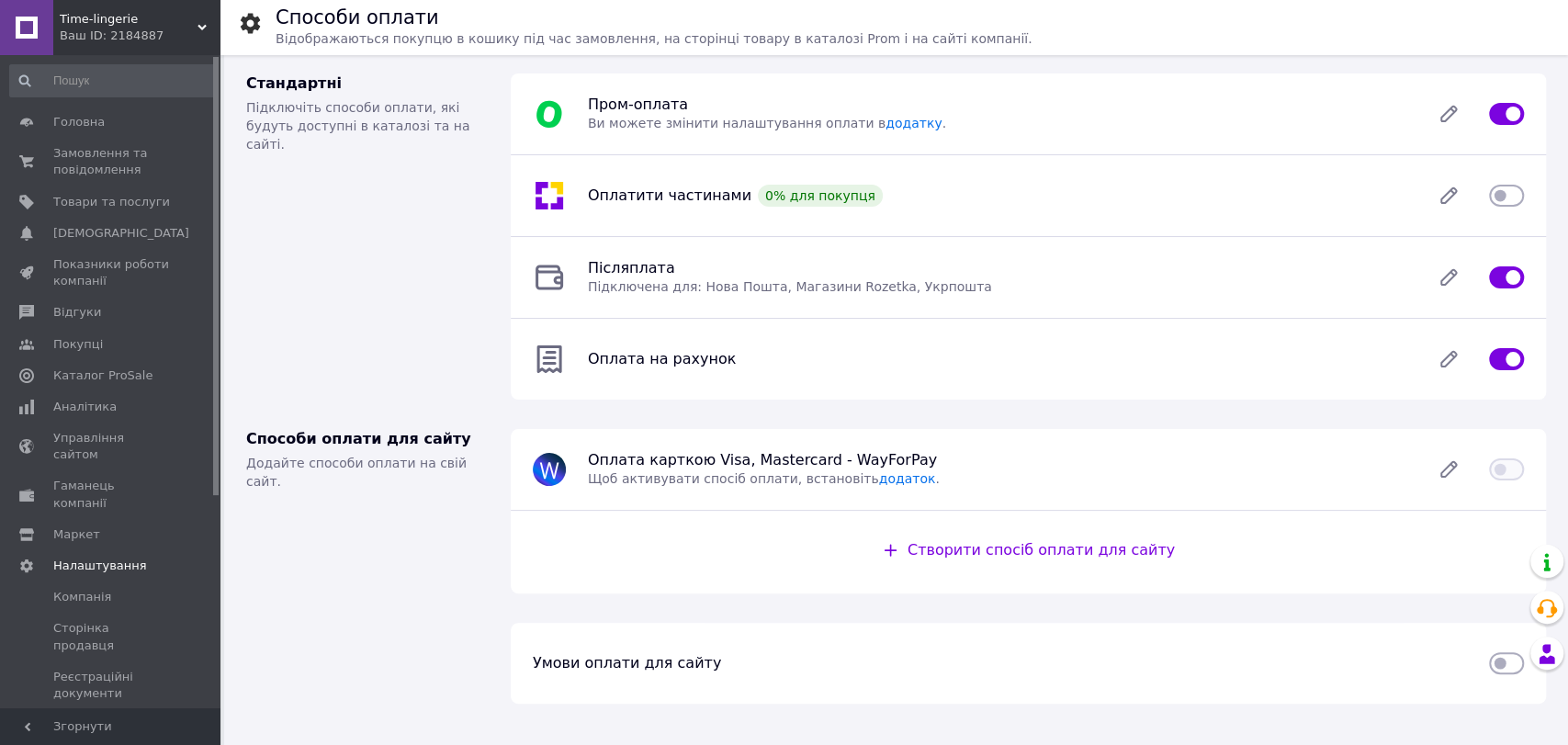
drag, startPoint x: 74, startPoint y: 17, endPoint x: 447, endPoint y: 117, distance: 386.2
click at [74, 17] on span "Time-lingerie" at bounding box center [128, 19] width 138 height 17
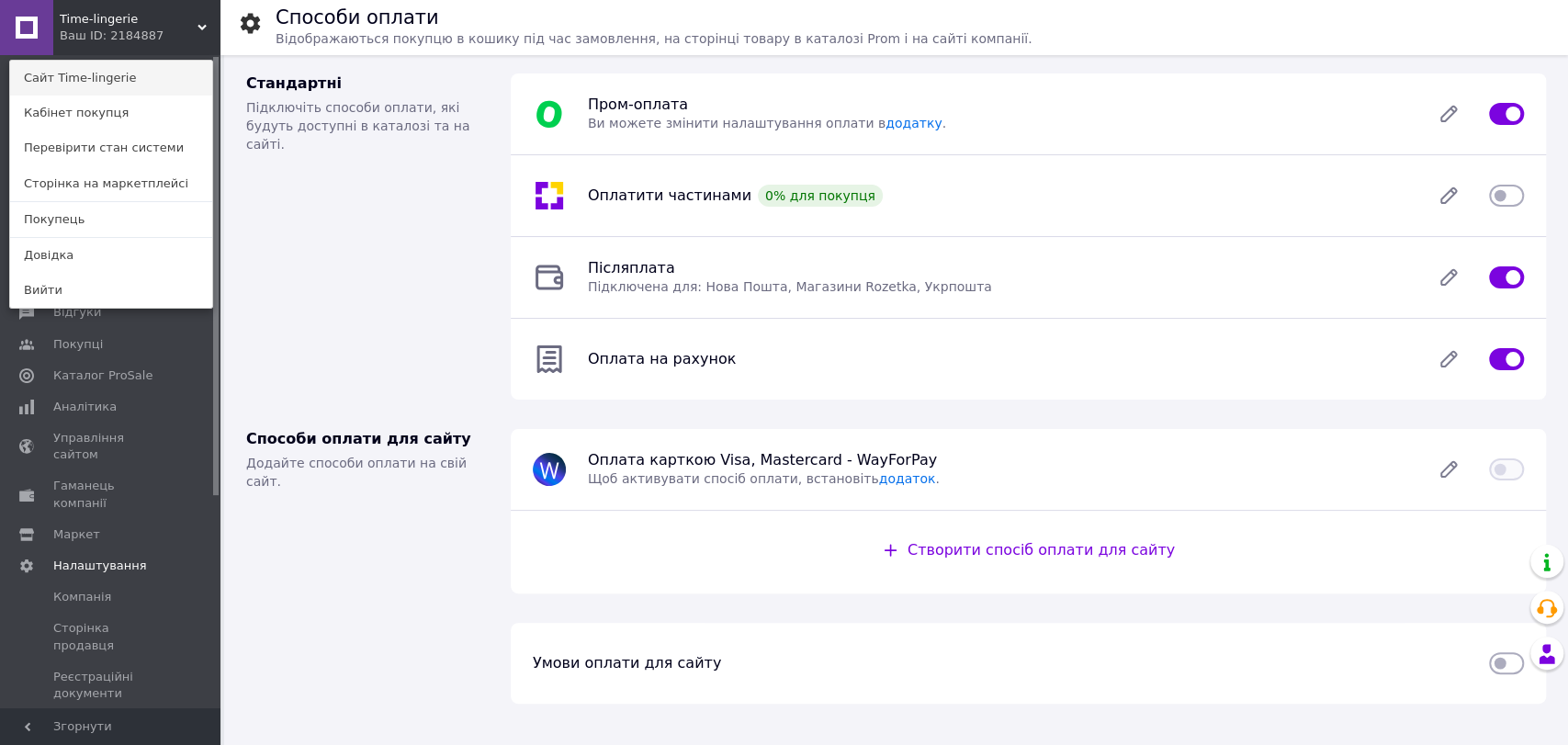
click at [89, 77] on link "Сайт Time-lingerie" at bounding box center [111, 78] width 202 height 35
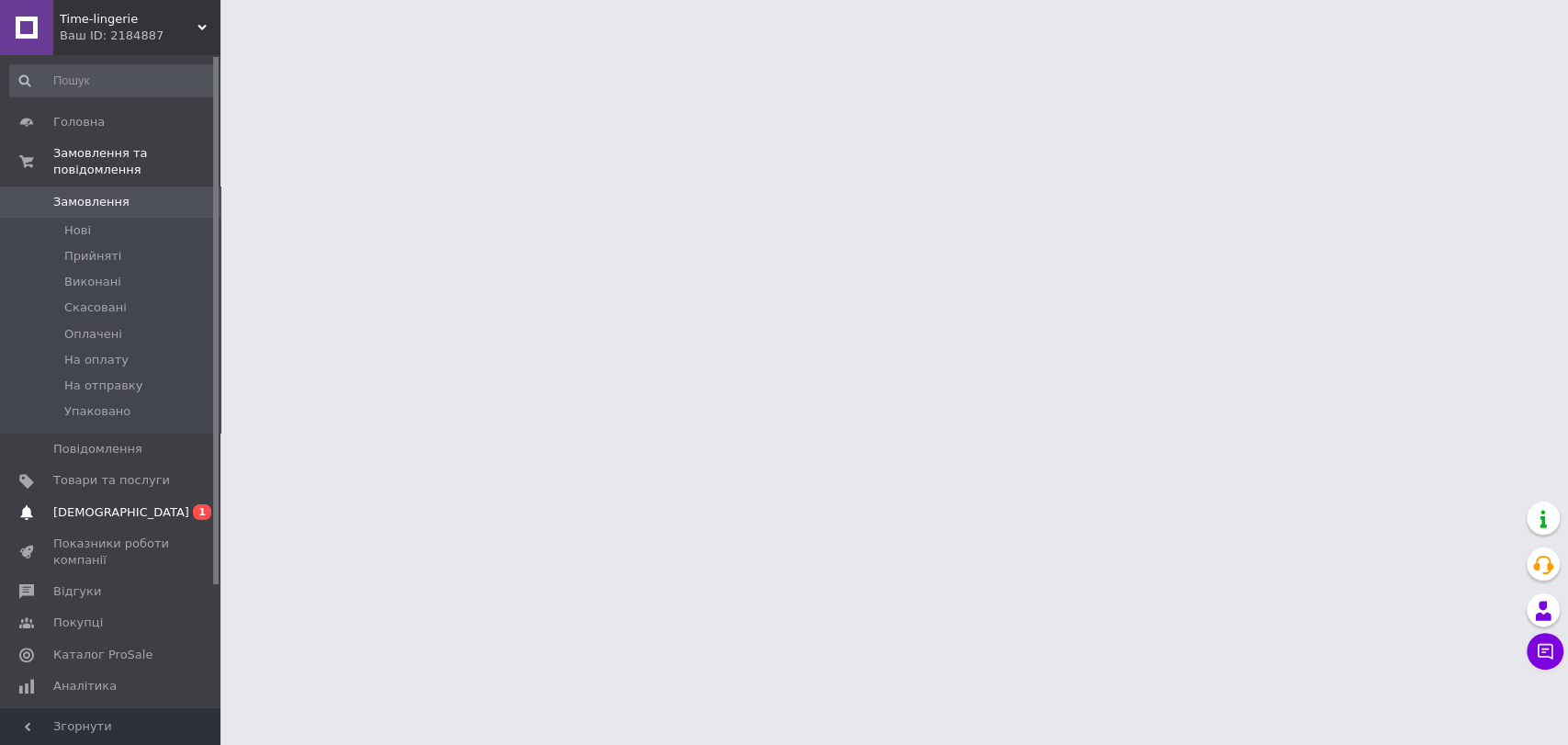
click at [101, 504] on span "[DEMOGRAPHIC_DATA]" at bounding box center [121, 512] width 136 height 17
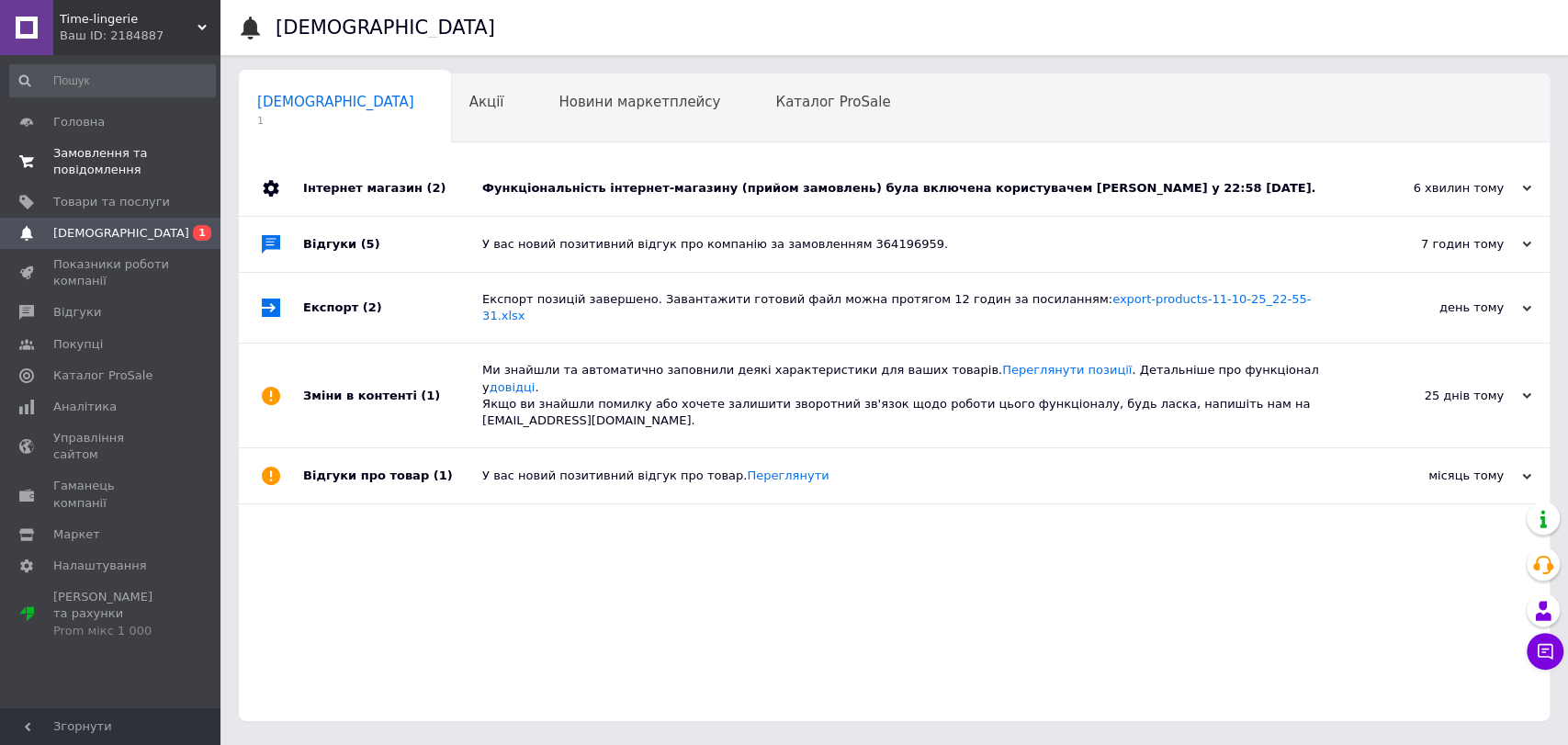
click at [65, 157] on span "Замовлення та повідомлення" at bounding box center [112, 162] width 116 height 33
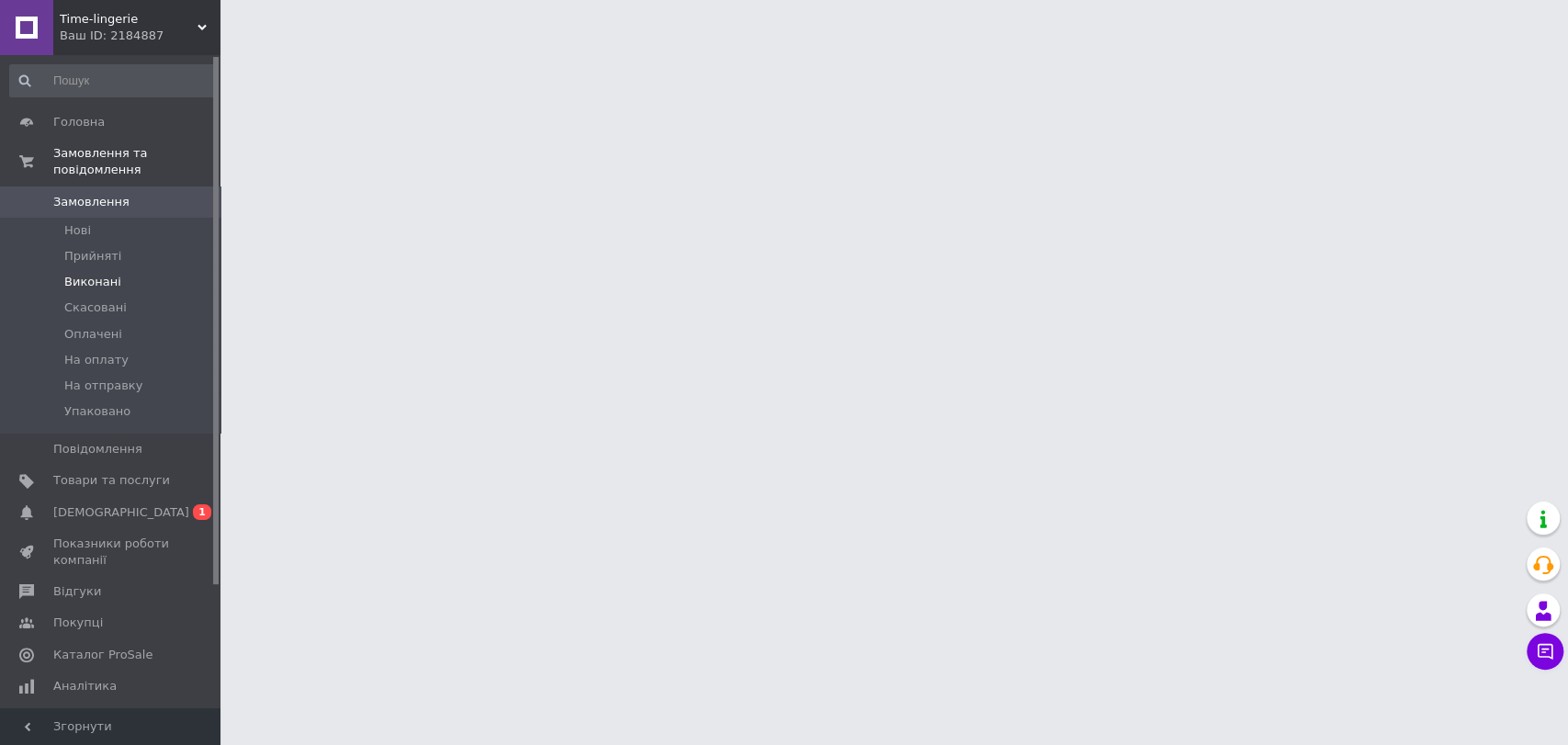
click at [89, 273] on span "Виконані" at bounding box center [93, 282] width 57 height 17
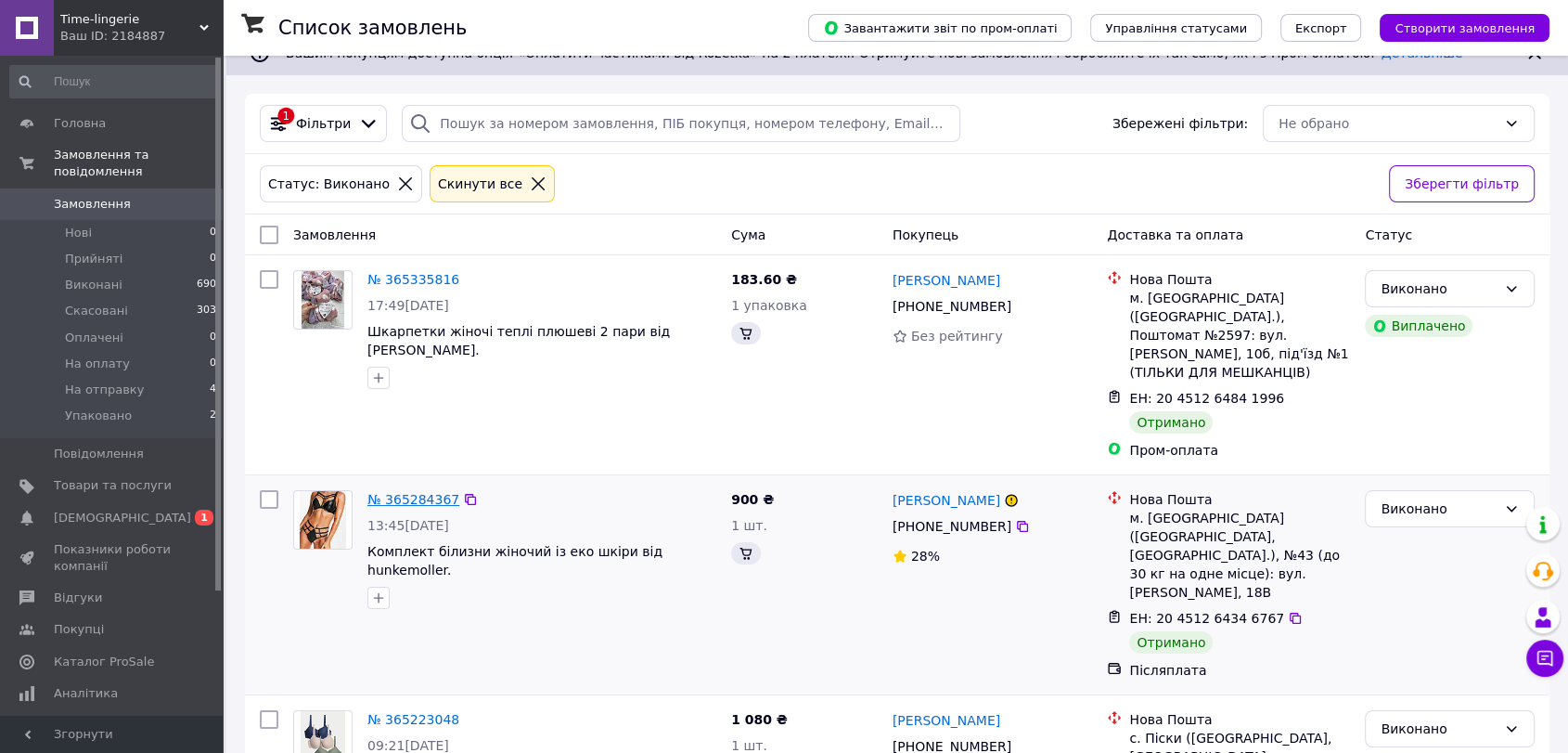
scroll to position [103, 0]
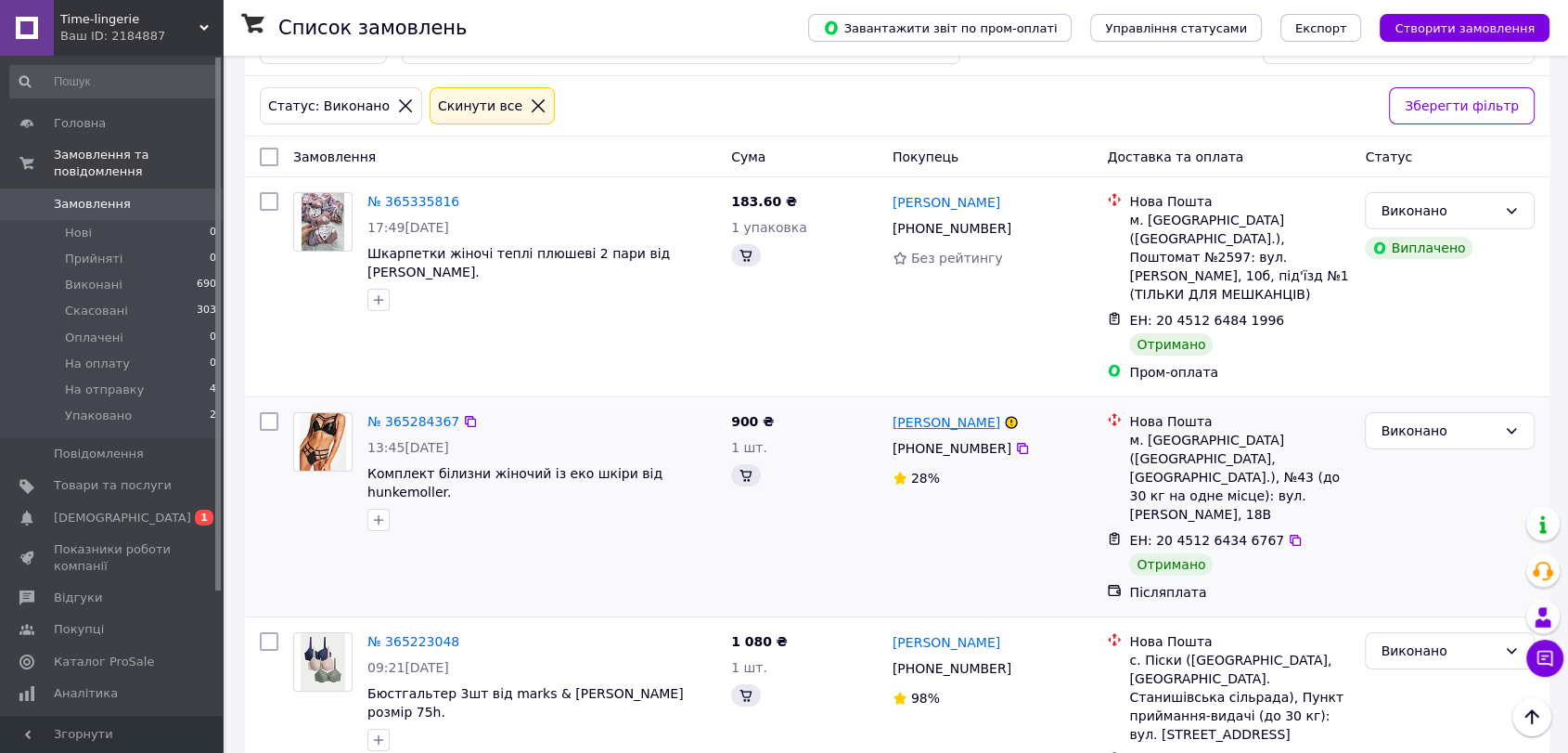
click at [951, 413] on link "[PERSON_NAME]" at bounding box center [946, 423] width 107 height 19
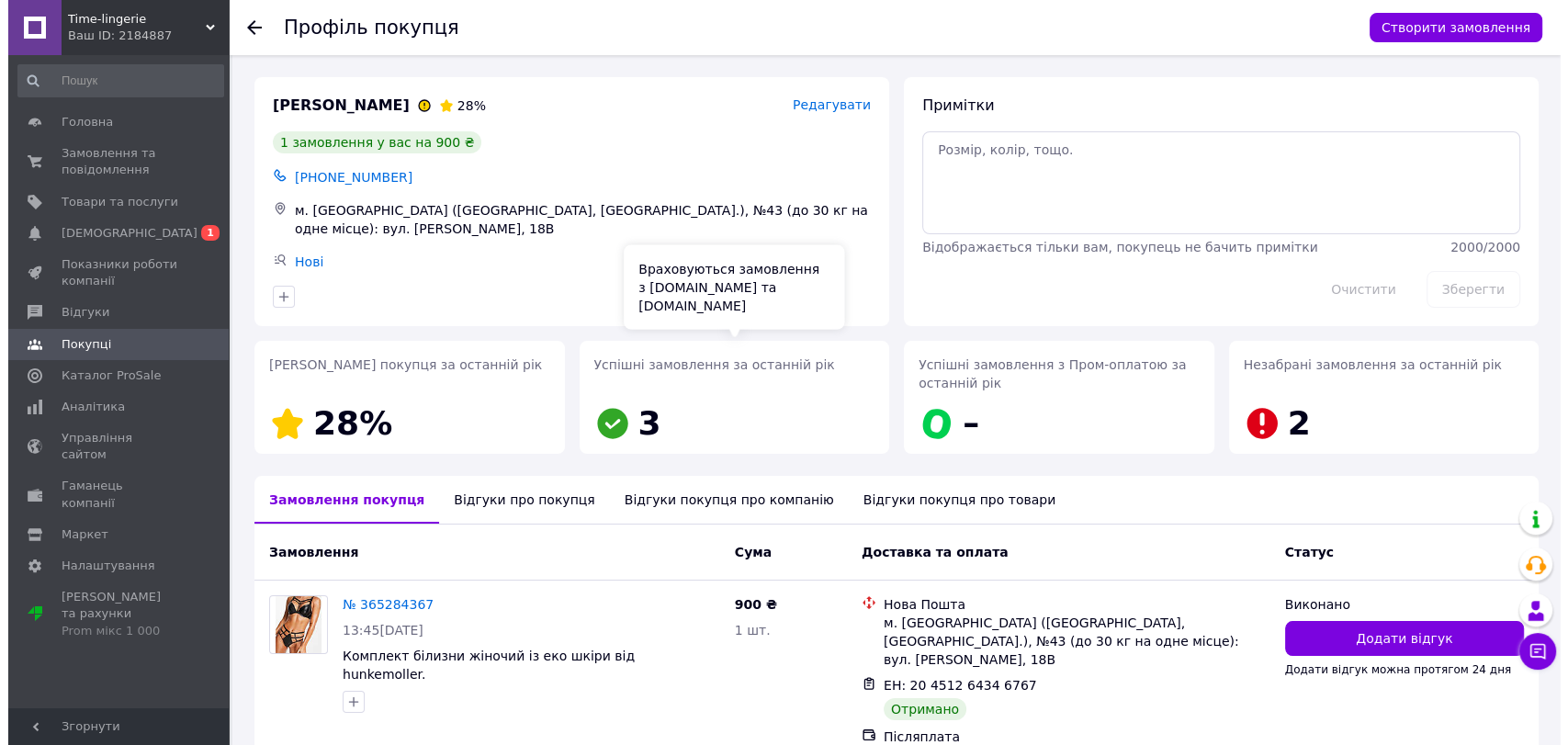
scroll to position [78, 0]
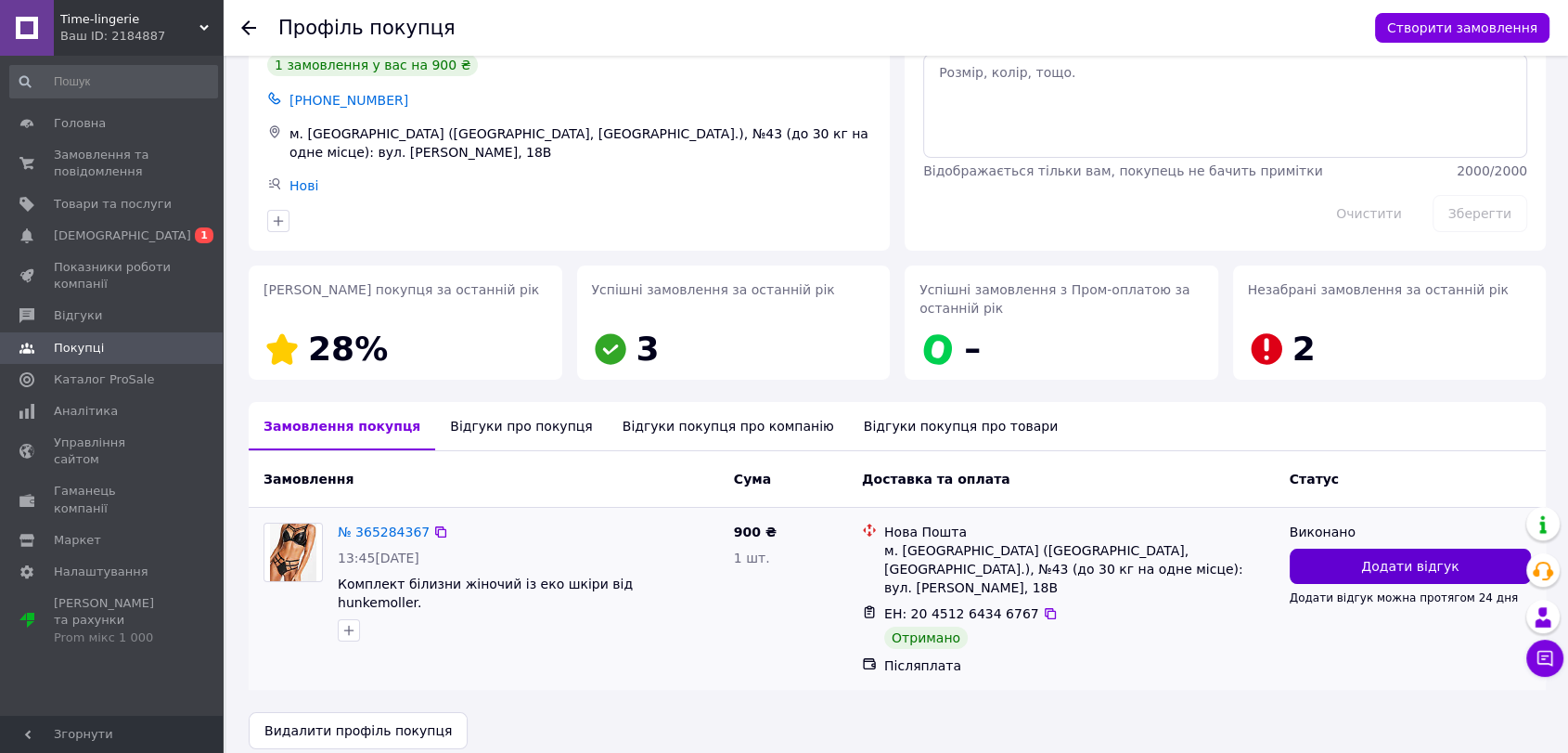
click at [1387, 579] on button "Додати відгук" at bounding box center [1410, 566] width 242 height 35
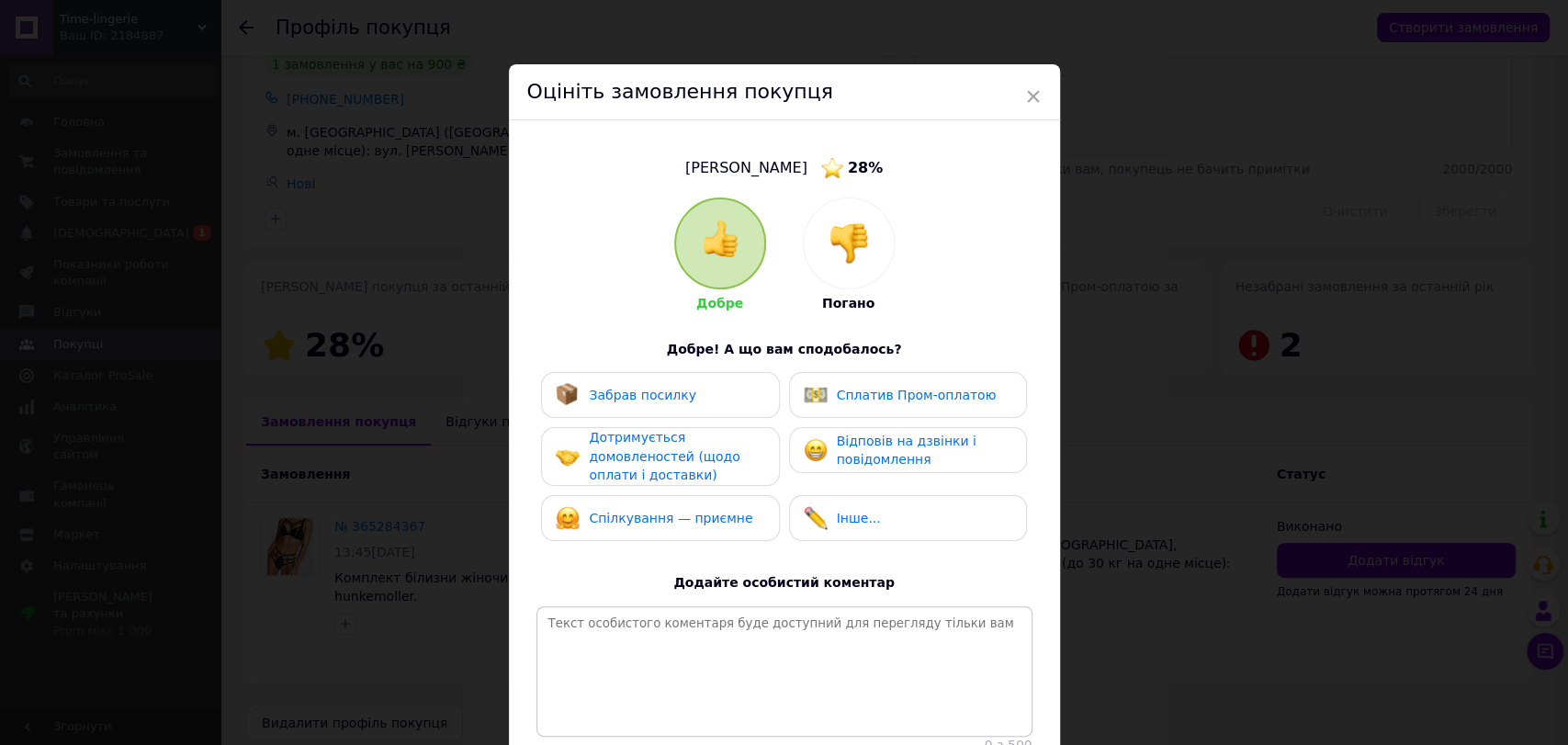
click at [724, 260] on div at bounding box center [720, 244] width 89 height 89
click at [663, 392] on span "Забрав посилку" at bounding box center [643, 395] width 107 height 15
click at [712, 450] on span "Дотримується домовленостей (щодо оплати і доставки)" at bounding box center [664, 456] width 151 height 53
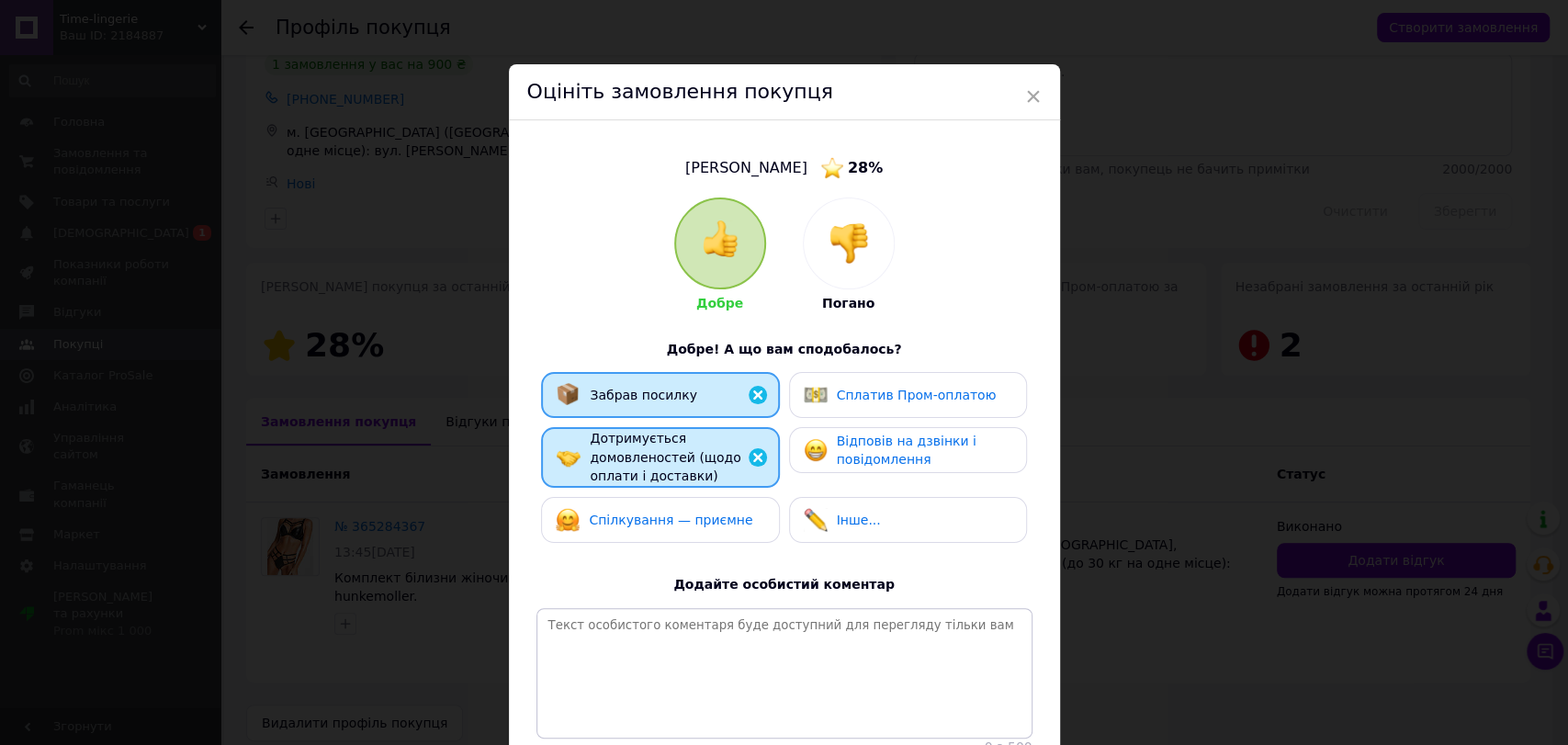
click at [720, 526] on div "Спілкування — приємне" at bounding box center [654, 520] width 197 height 24
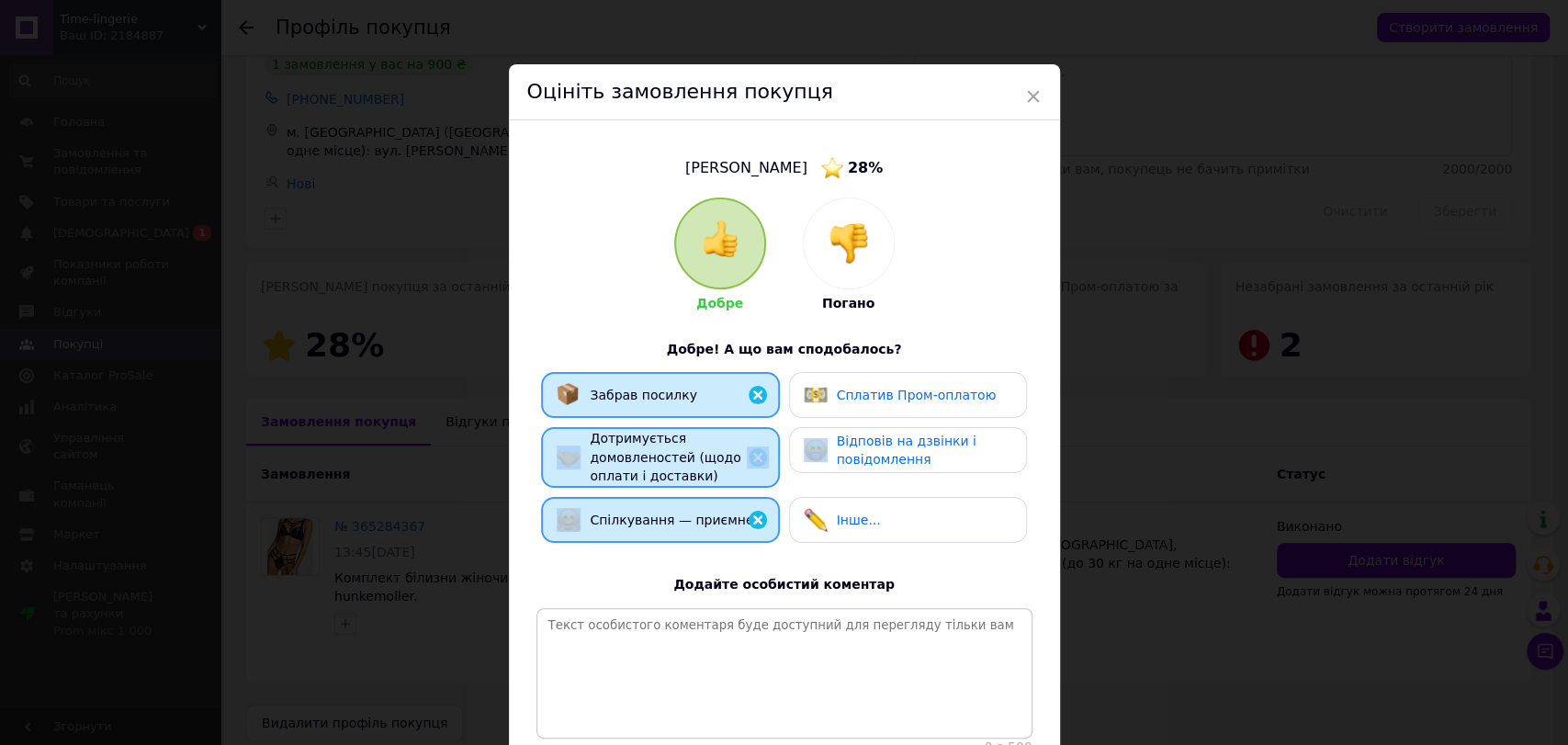
drag, startPoint x: 940, startPoint y: 451, endPoint x: 1027, endPoint y: 415, distance: 94.2
click at [1027, 415] on div "Забрав посилку Сплатив Пром-оплатою Дотримується домовленостей (щодо оплати і д…" at bounding box center [784, 462] width 496 height 180
click at [1027, 432] on div "Забрав посилку Сплатив Пром-оплатою Дотримується домовленостей (щодо оплати і д…" at bounding box center [784, 462] width 496 height 180
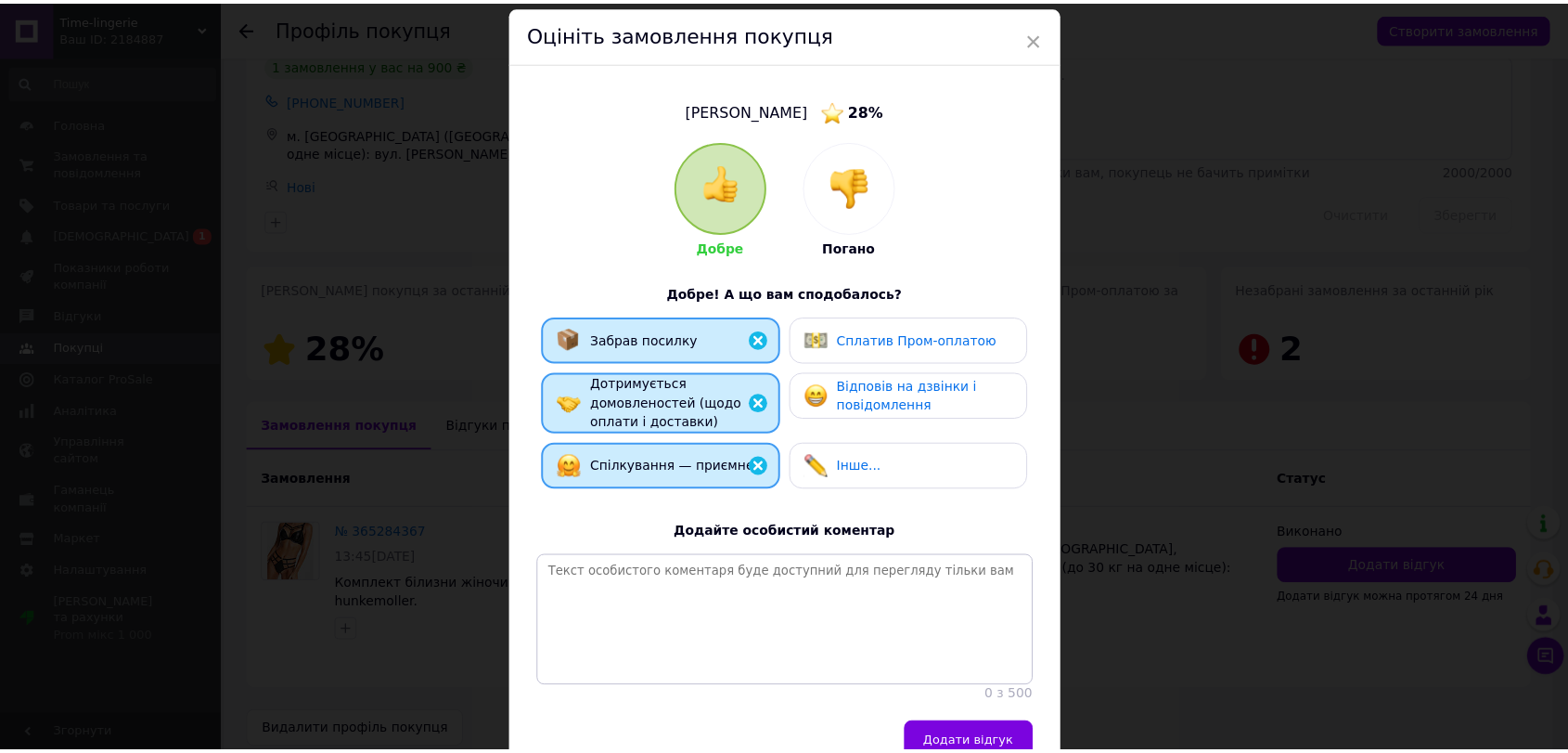
scroll to position [168, 0]
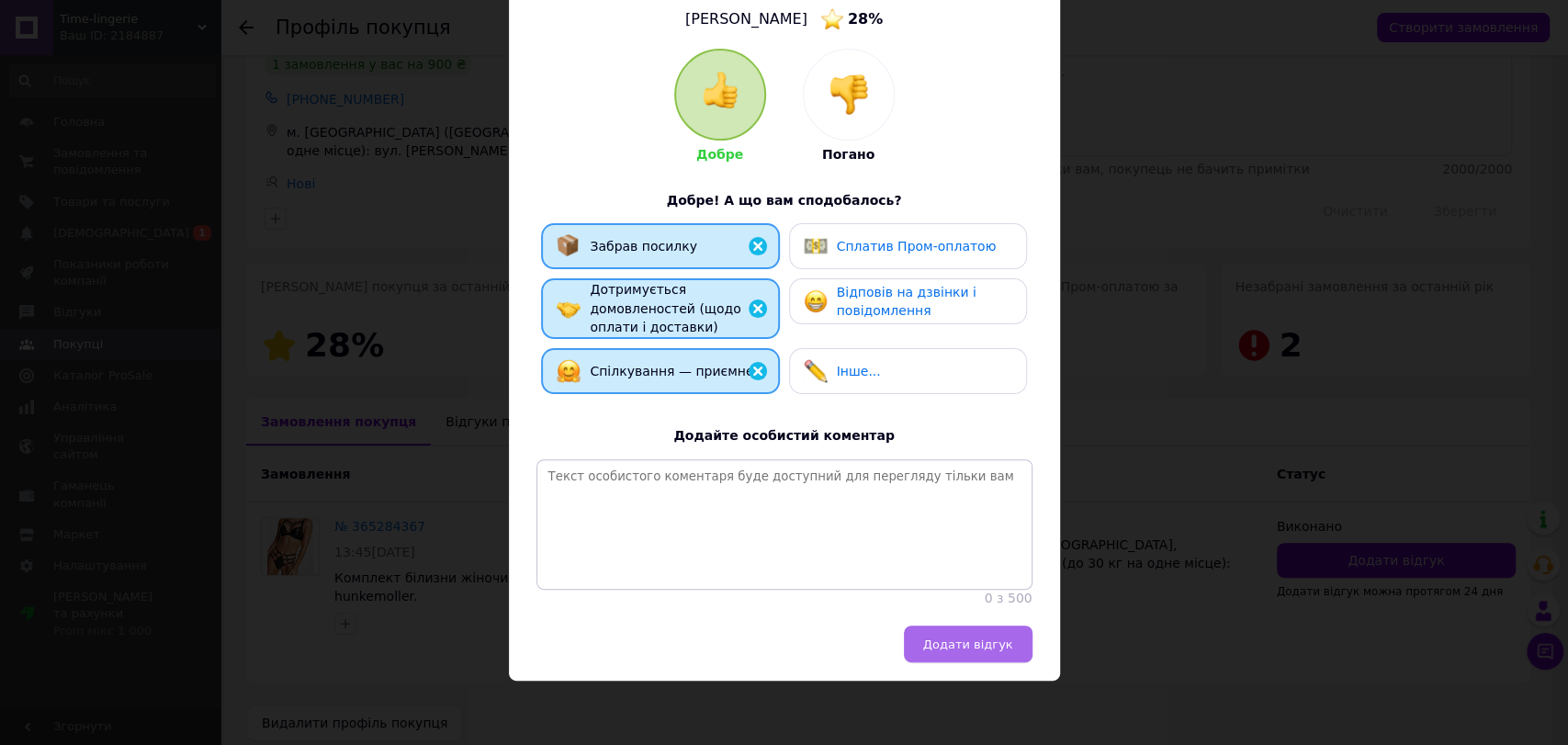
click at [984, 644] on span "Додати відгук" at bounding box center [968, 643] width 90 height 14
